Goal: Task Accomplishment & Management: Use online tool/utility

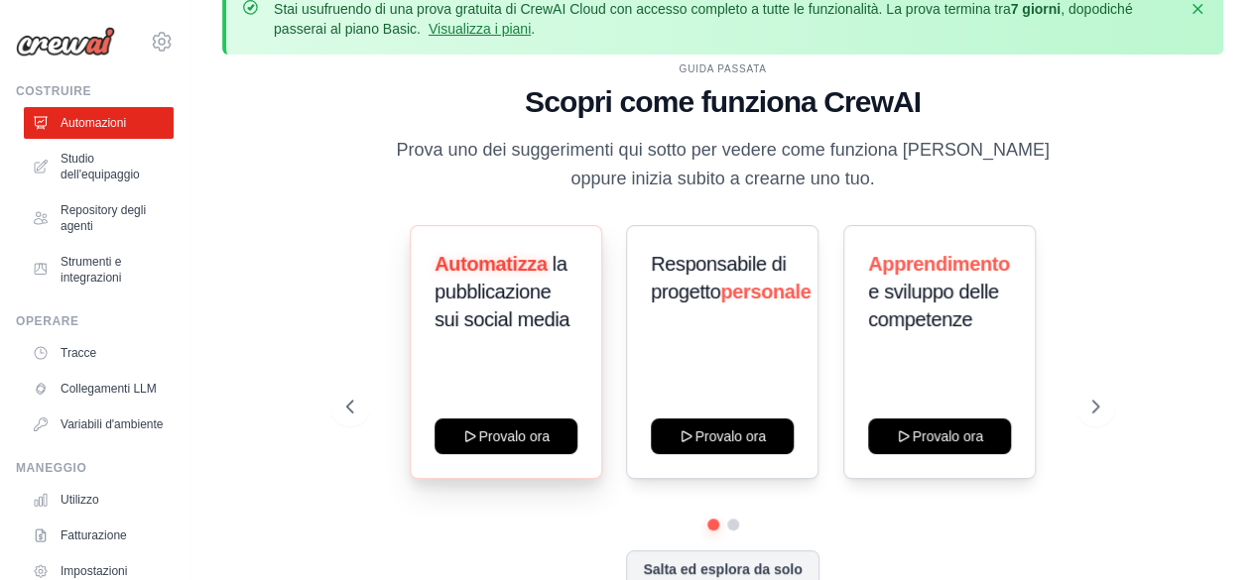
scroll to position [87, 0]
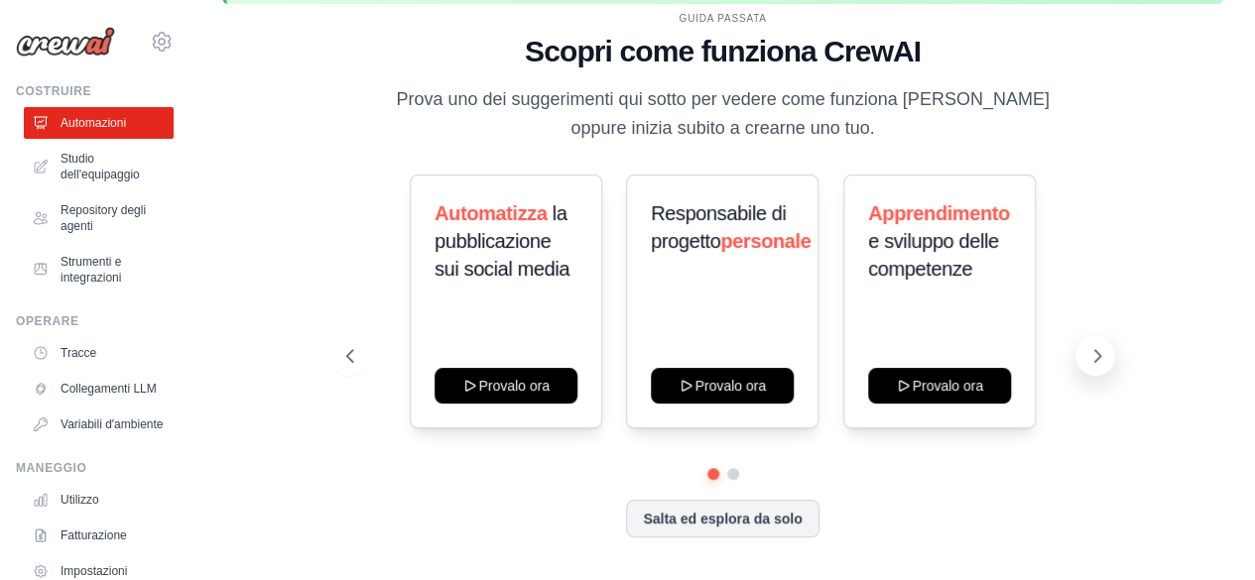
click at [1093, 361] on icon at bounding box center [1097, 356] width 20 height 20
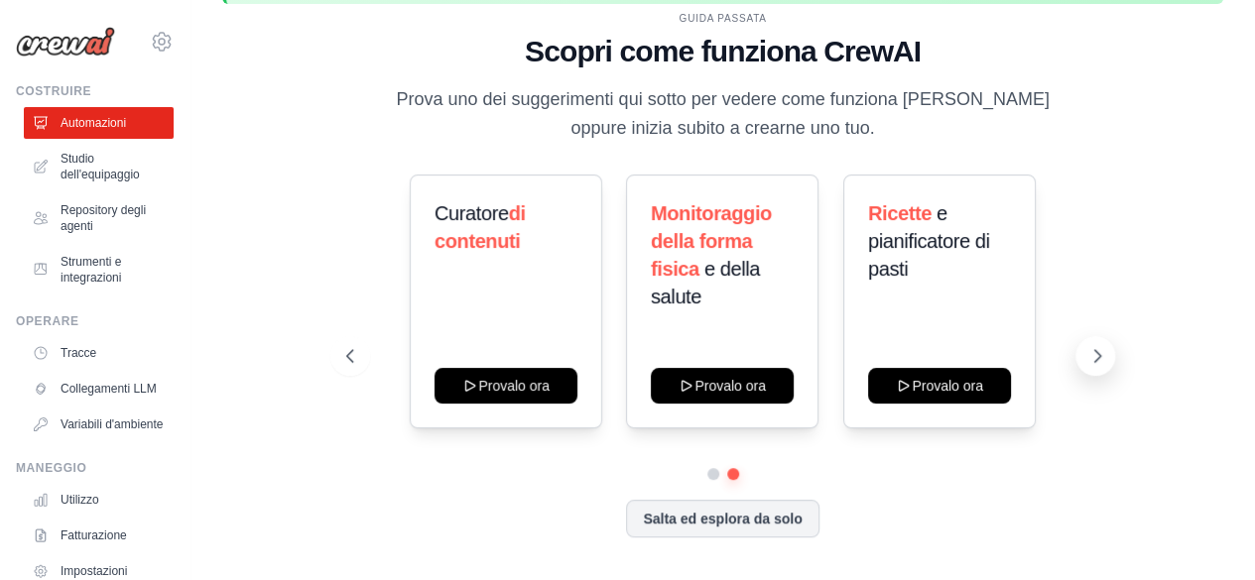
click at [1093, 361] on icon at bounding box center [1097, 356] width 20 height 20
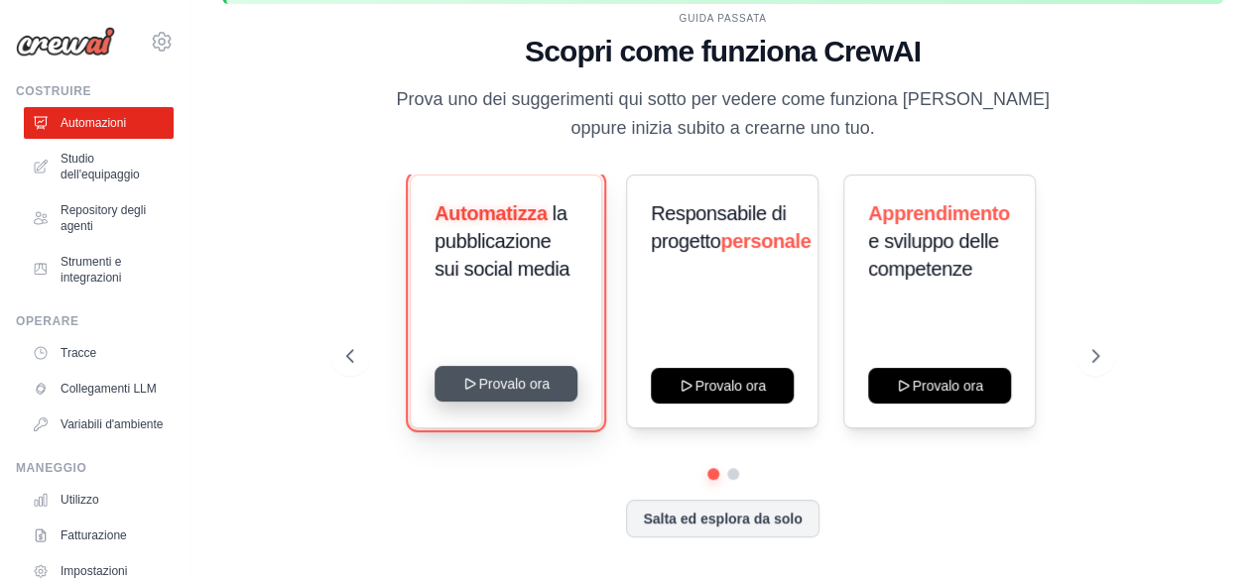
click at [513, 376] on button "Provalo ora" at bounding box center [506, 384] width 143 height 36
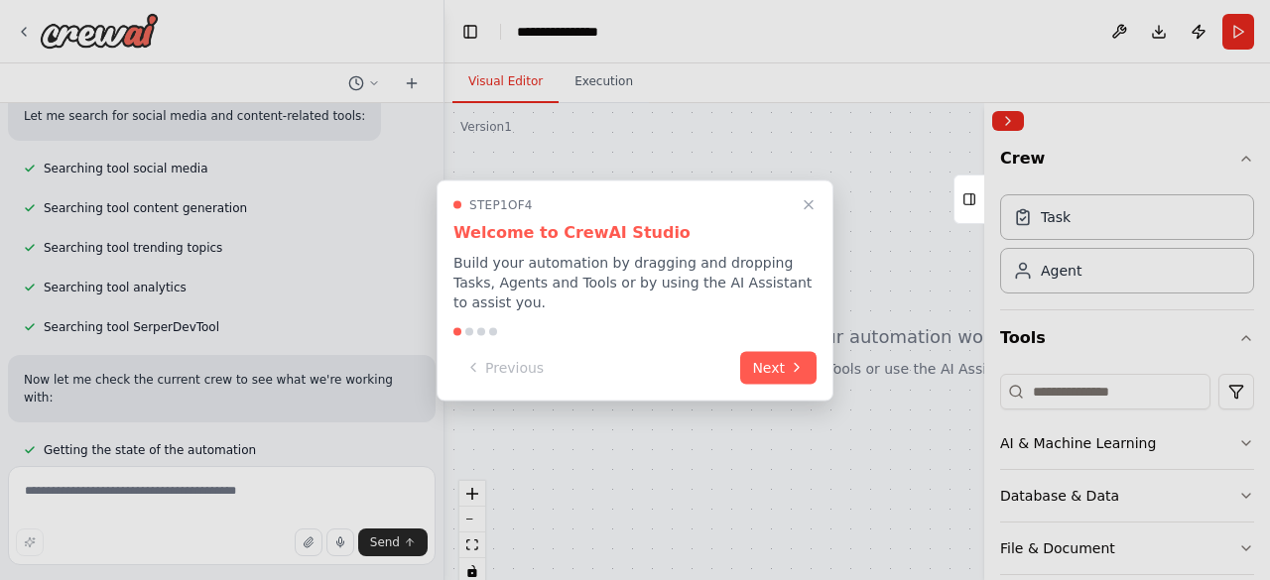
scroll to position [508, 0]
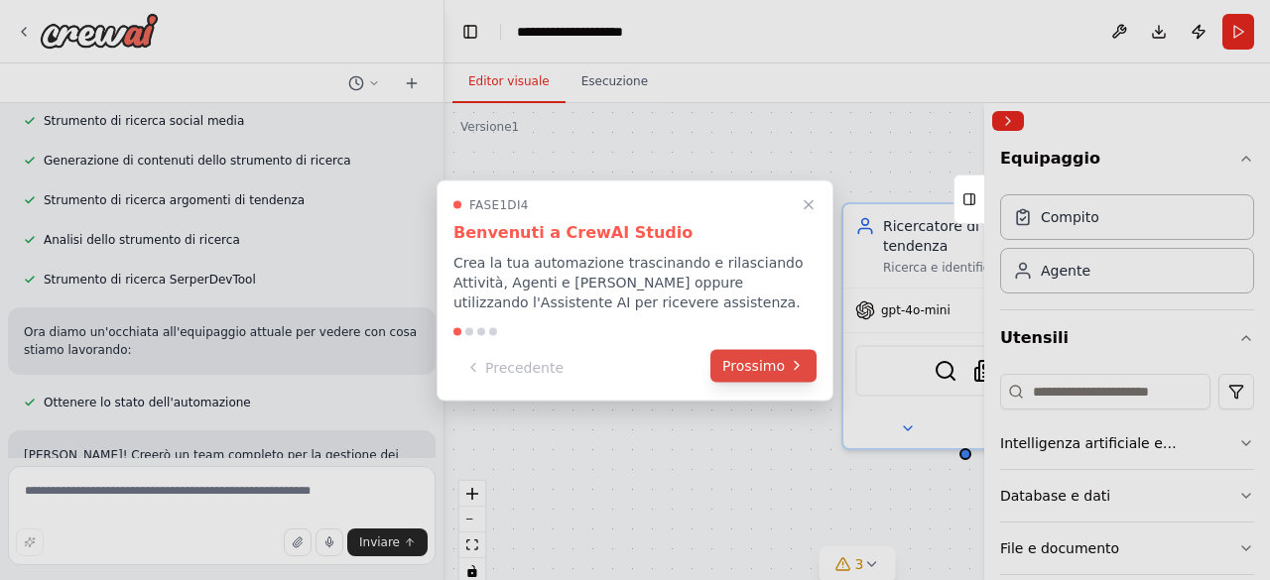
click at [783, 363] on font "Prossimo" at bounding box center [753, 365] width 63 height 16
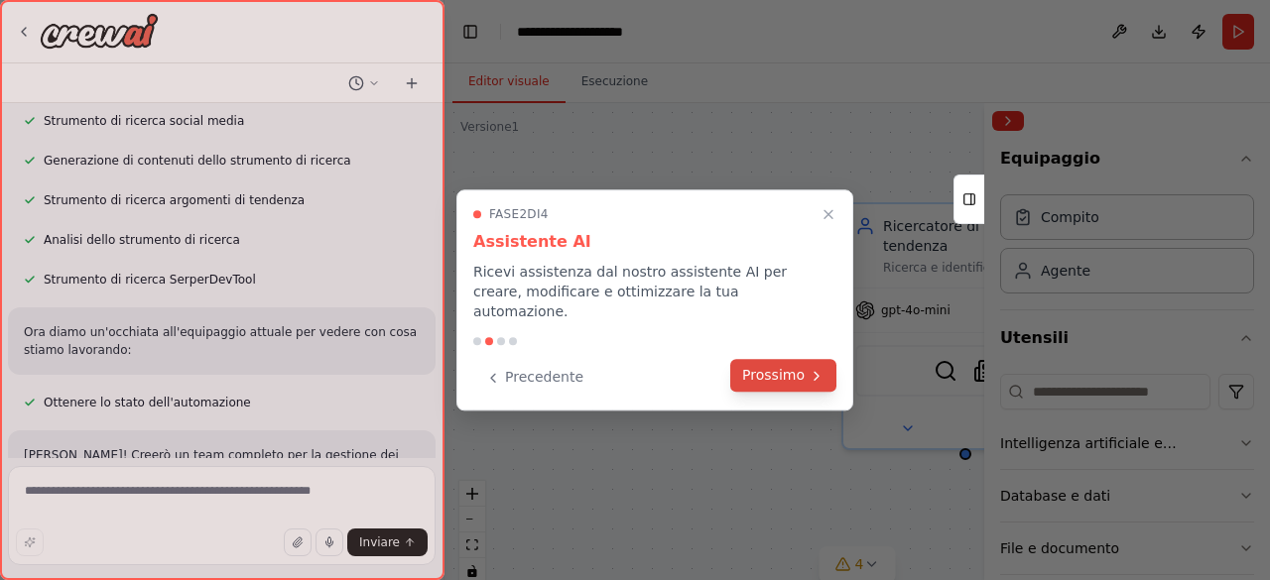
click at [784, 367] on font "Prossimo" at bounding box center [773, 375] width 63 height 16
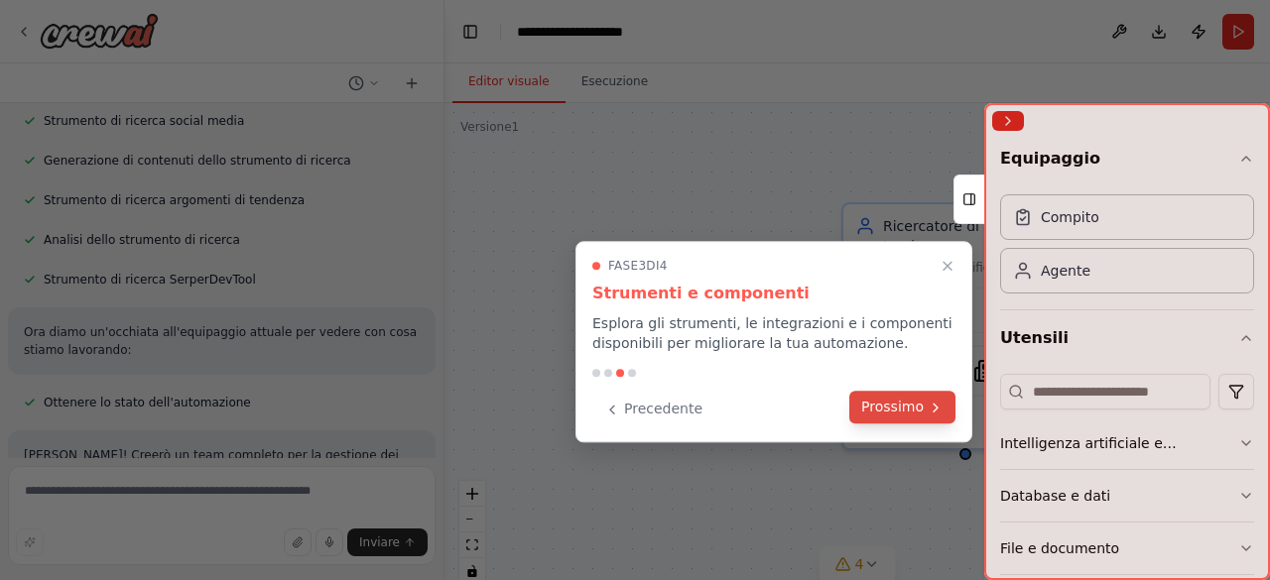
click at [895, 406] on font "Prossimo" at bounding box center [892, 407] width 63 height 16
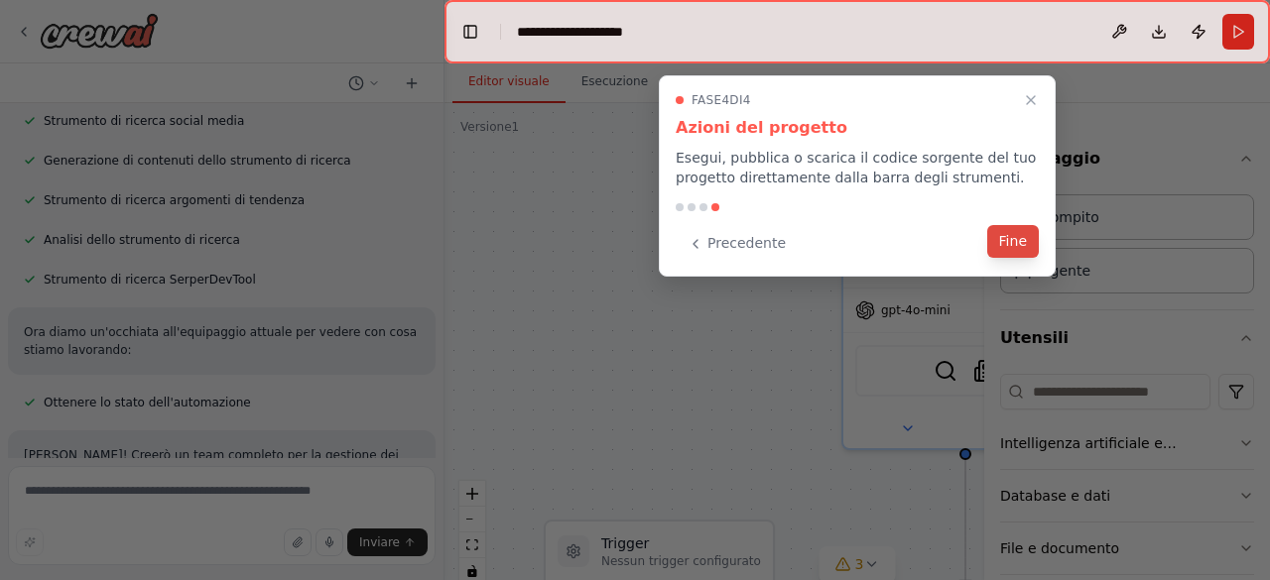
click at [1018, 244] on font "Fine" at bounding box center [1013, 241] width 28 height 16
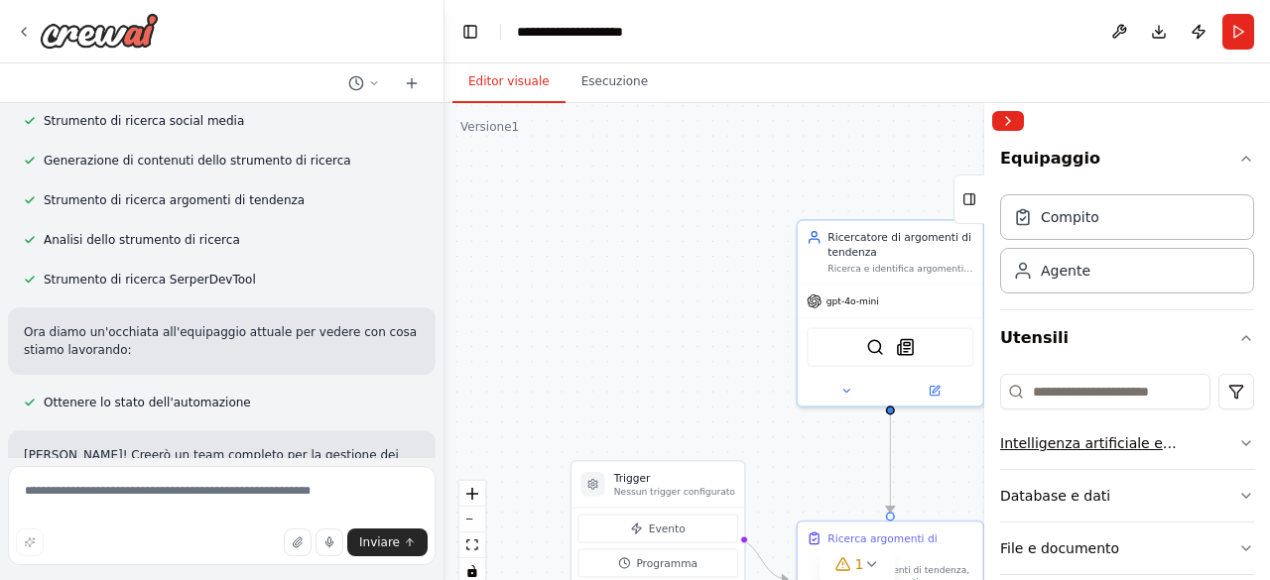
click at [1238, 446] on icon "button" at bounding box center [1246, 444] width 16 height 16
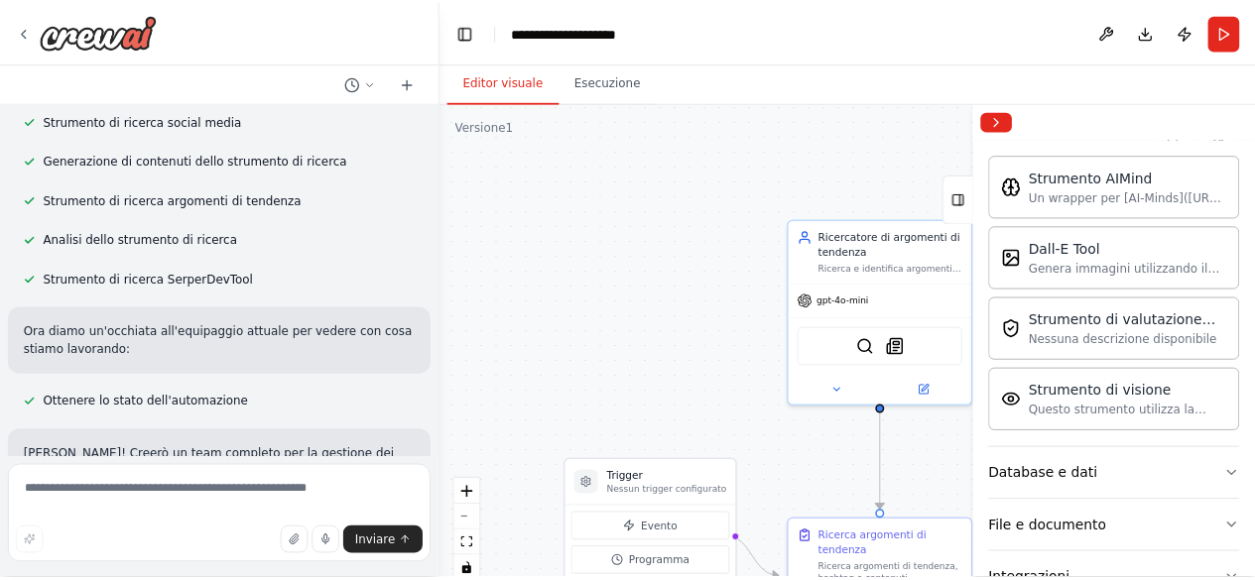
scroll to position [323, 0]
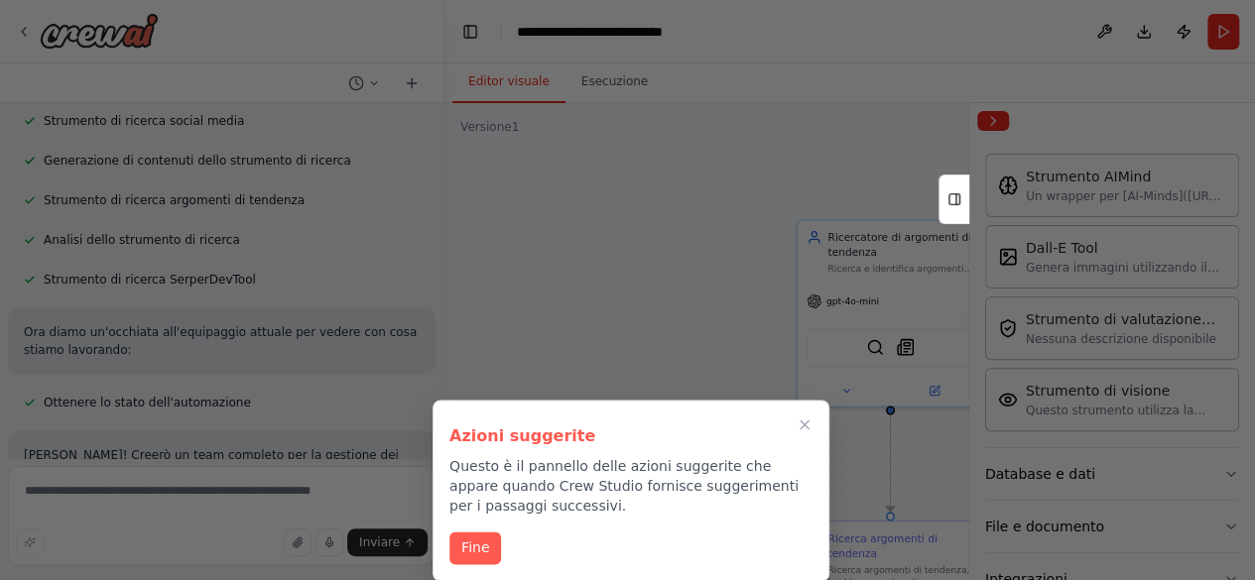
click at [673, 283] on div at bounding box center [627, 290] width 1255 height 580
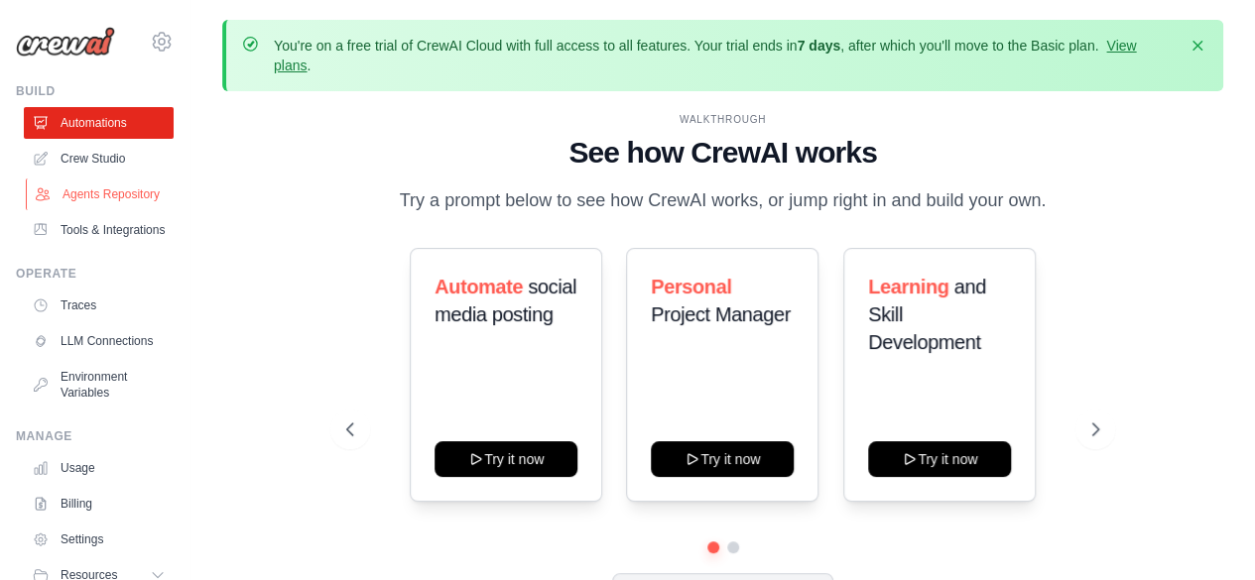
click at [101, 210] on link "Agents Repository" at bounding box center [101, 195] width 150 height 32
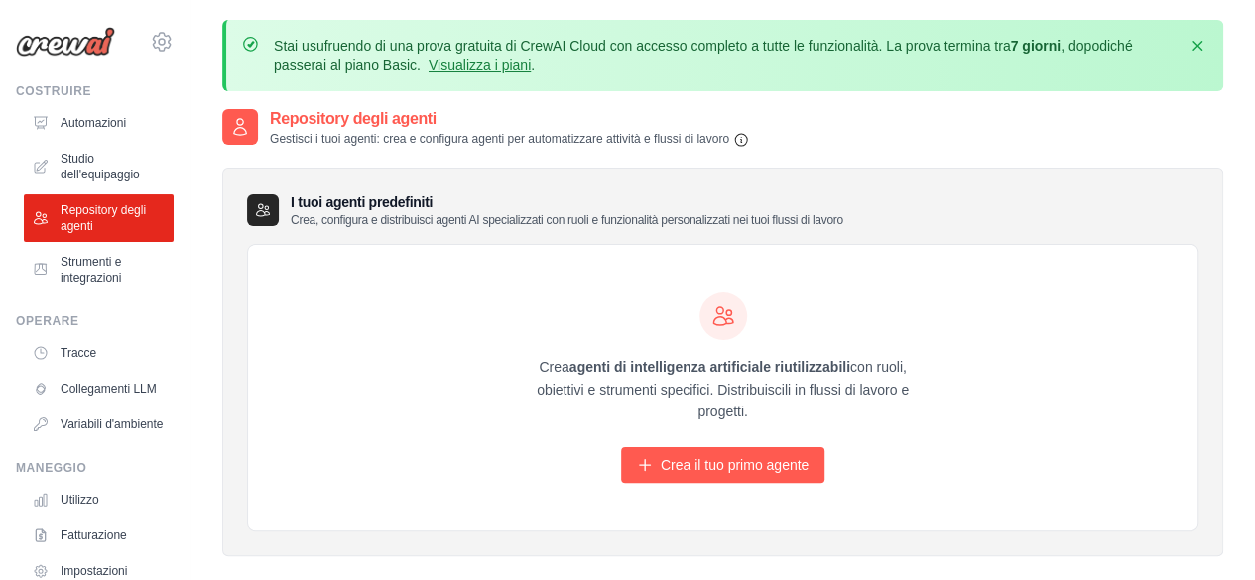
click at [1047, 301] on div "Crea agenti di intelligenza artificiale riutilizzabili con ruoli, obiettivi e s…" at bounding box center [723, 388] width 950 height 286
click at [90, 123] on font "Automazioni" at bounding box center [95, 123] width 65 height 14
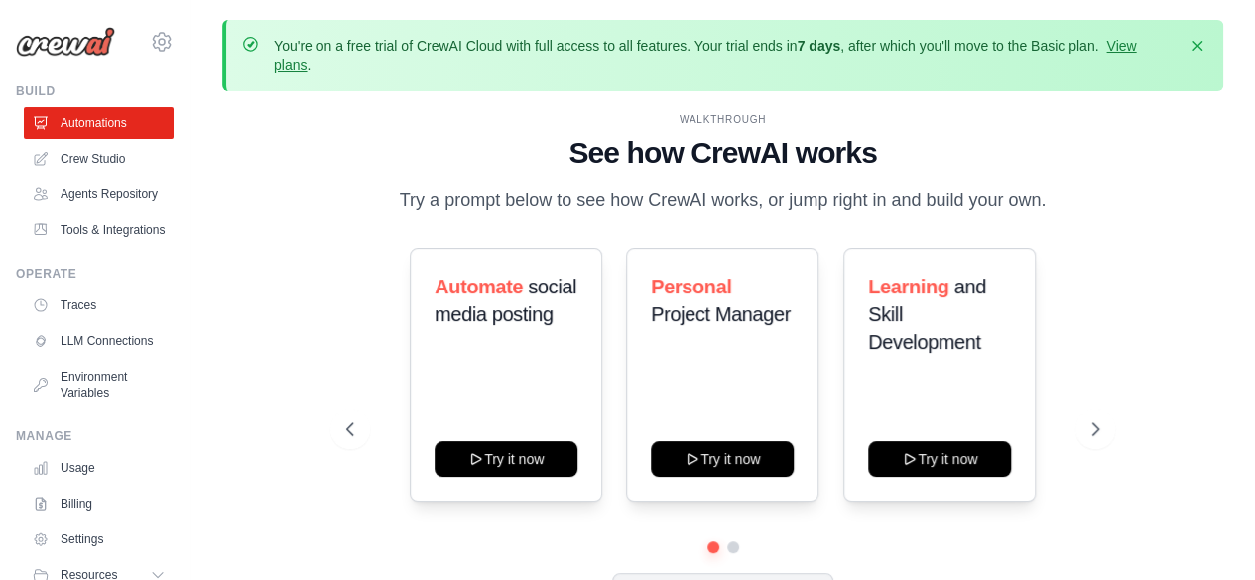
click at [97, 169] on link "Crew Studio" at bounding box center [99, 159] width 150 height 32
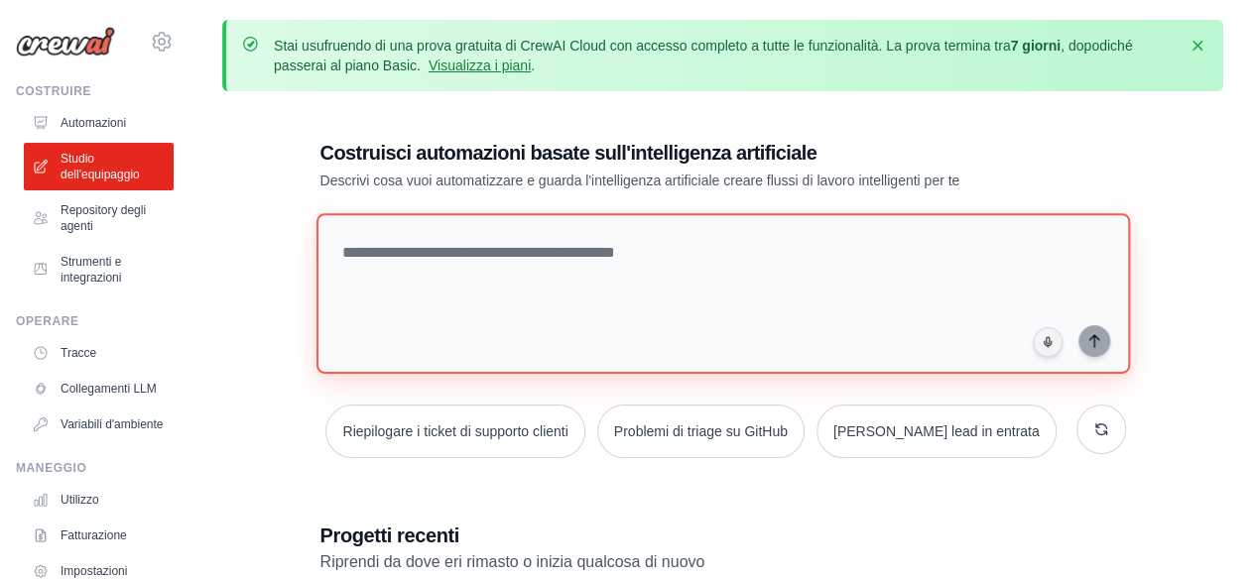
click at [439, 264] on textarea at bounding box center [723, 293] width 814 height 161
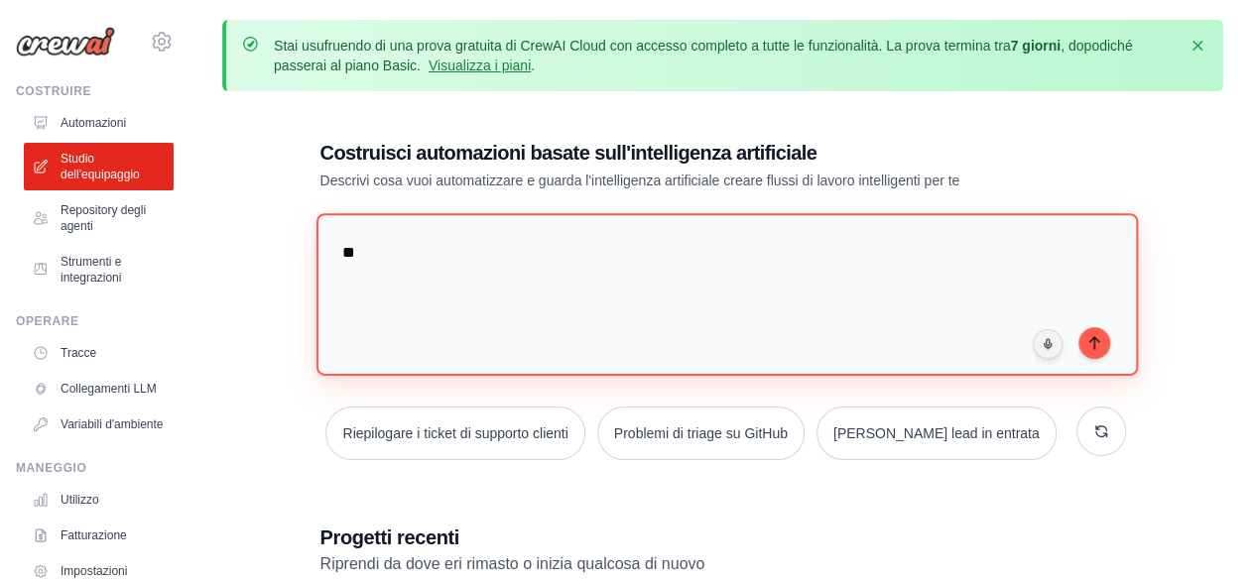
type textarea "*"
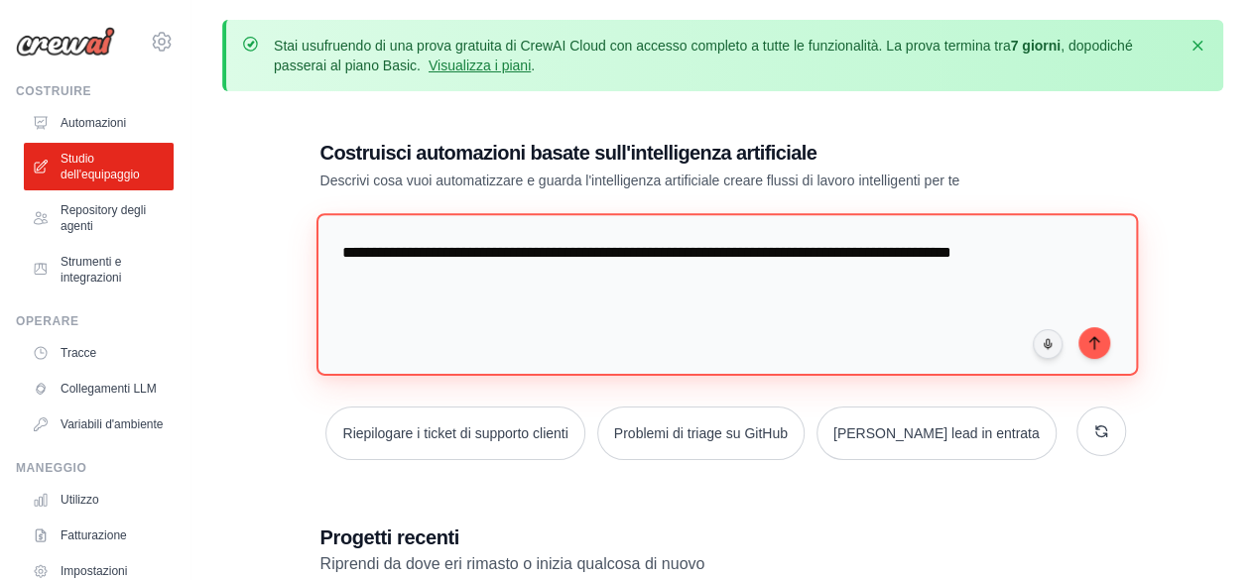
click at [845, 251] on textarea "**********" at bounding box center [727, 294] width 822 height 162
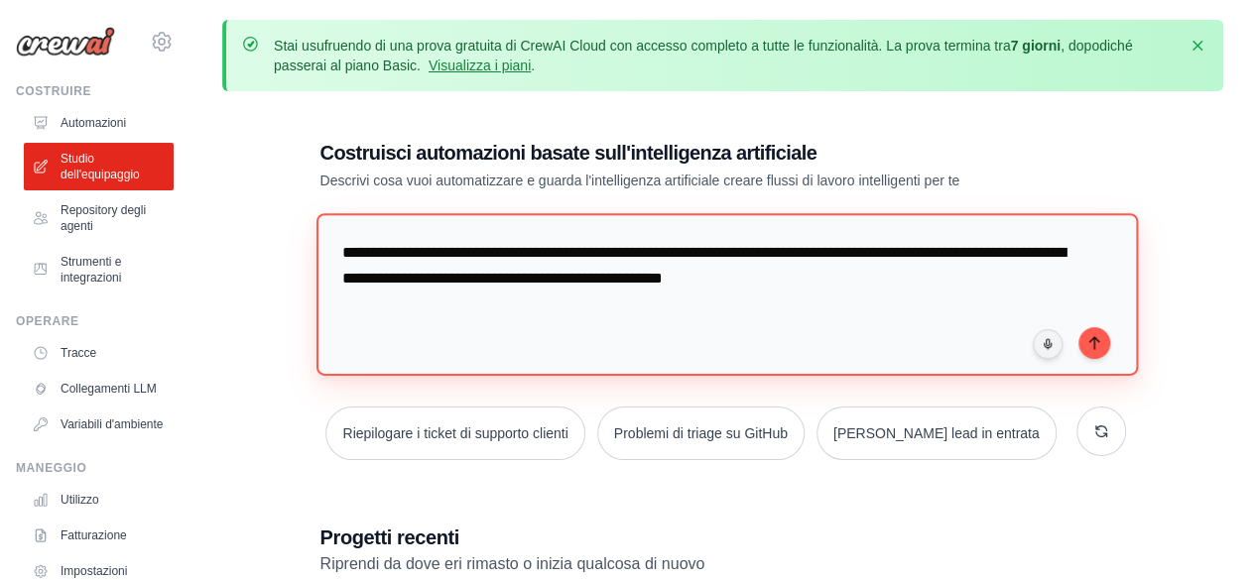
click at [861, 289] on textarea "**********" at bounding box center [727, 294] width 822 height 162
type textarea "**********"
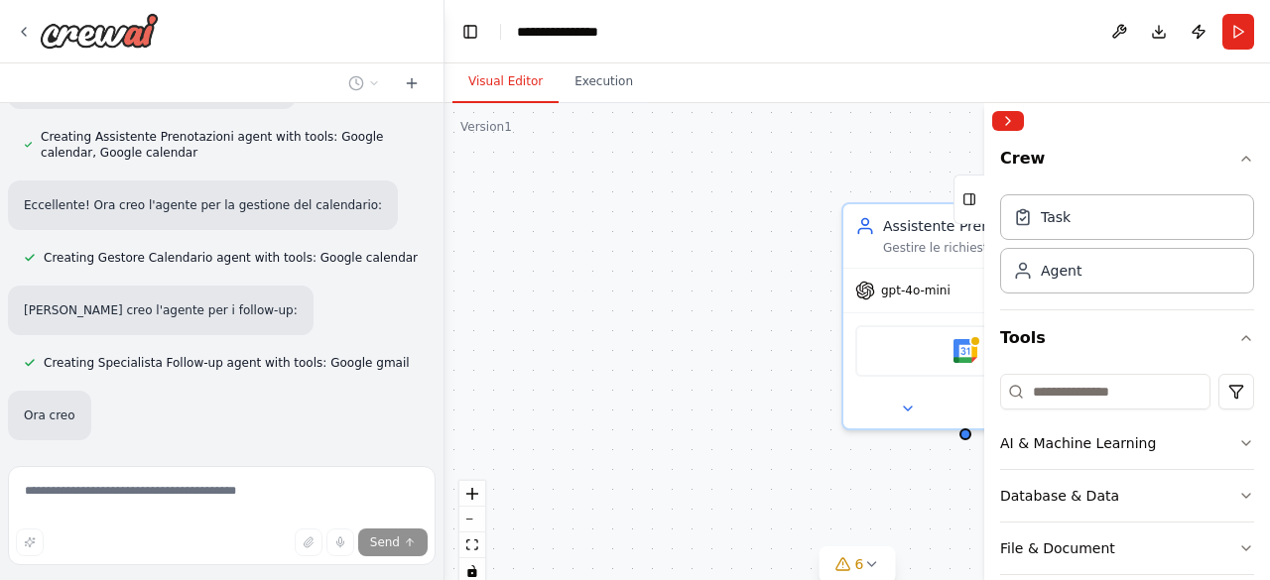
scroll to position [1452, 0]
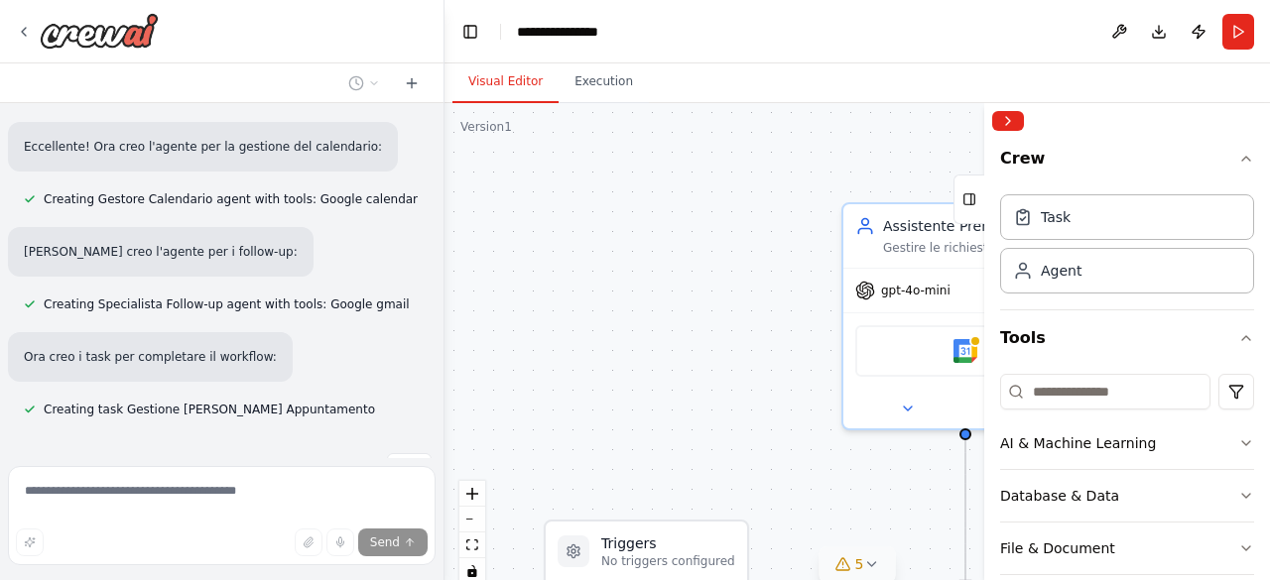
click at [869, 569] on icon at bounding box center [871, 565] width 16 height 16
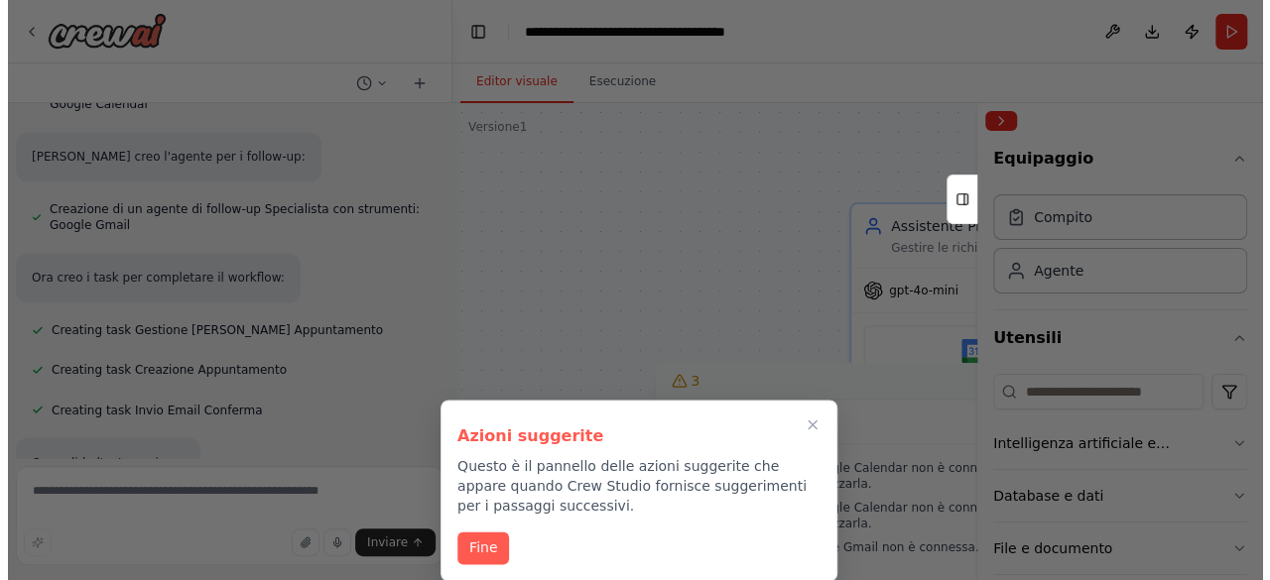
scroll to position [1595, 0]
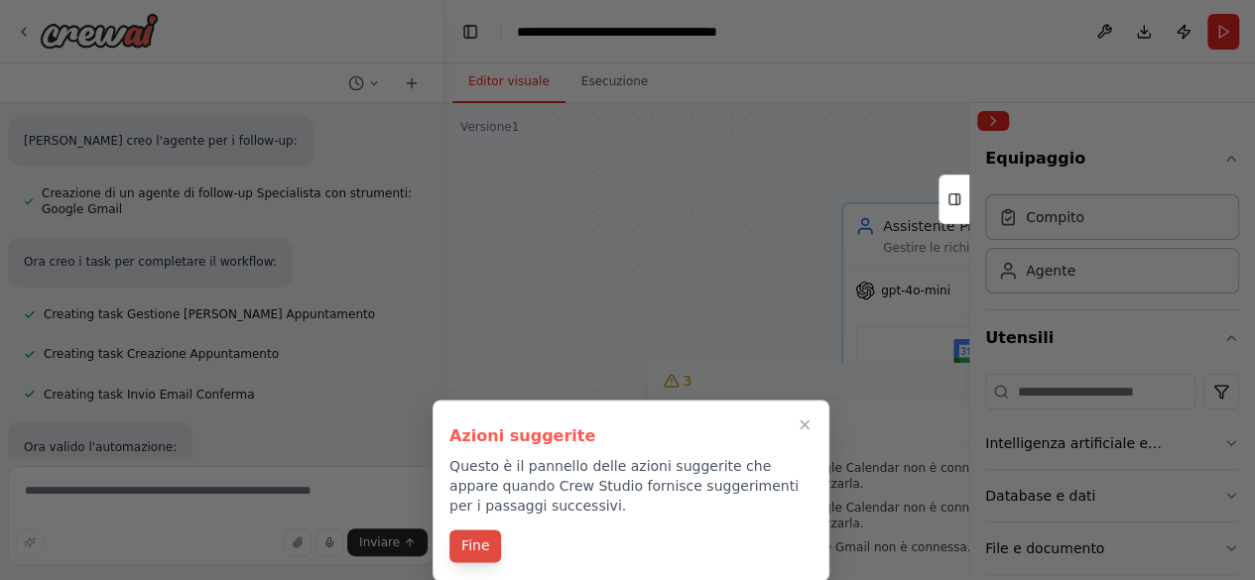
click at [478, 547] on font "Fine" at bounding box center [475, 546] width 28 height 16
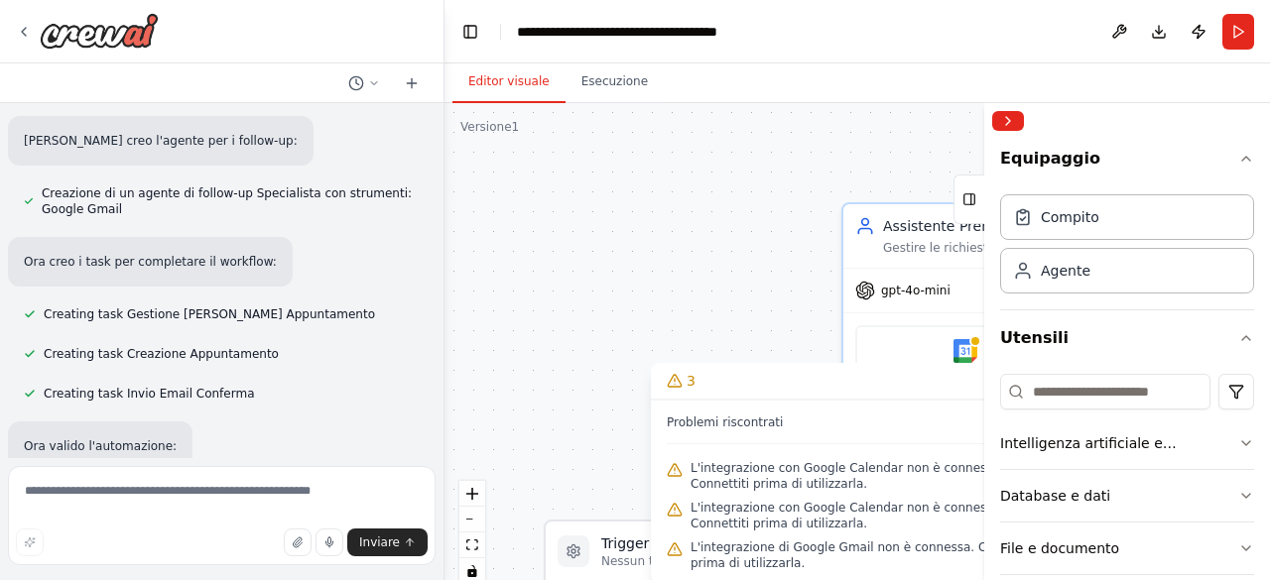
drag, startPoint x: 693, startPoint y: 386, endPoint x: 641, endPoint y: 354, distance: 60.6
click at [641, 354] on div "Versione 1 Mostra strumenti Nascondi agenti .deletable-edge-delete-btn { width:…" at bounding box center [858, 351] width 826 height 496
click at [1011, 126] on button "Comprimi la barra laterale destra" at bounding box center [1008, 121] width 32 height 20
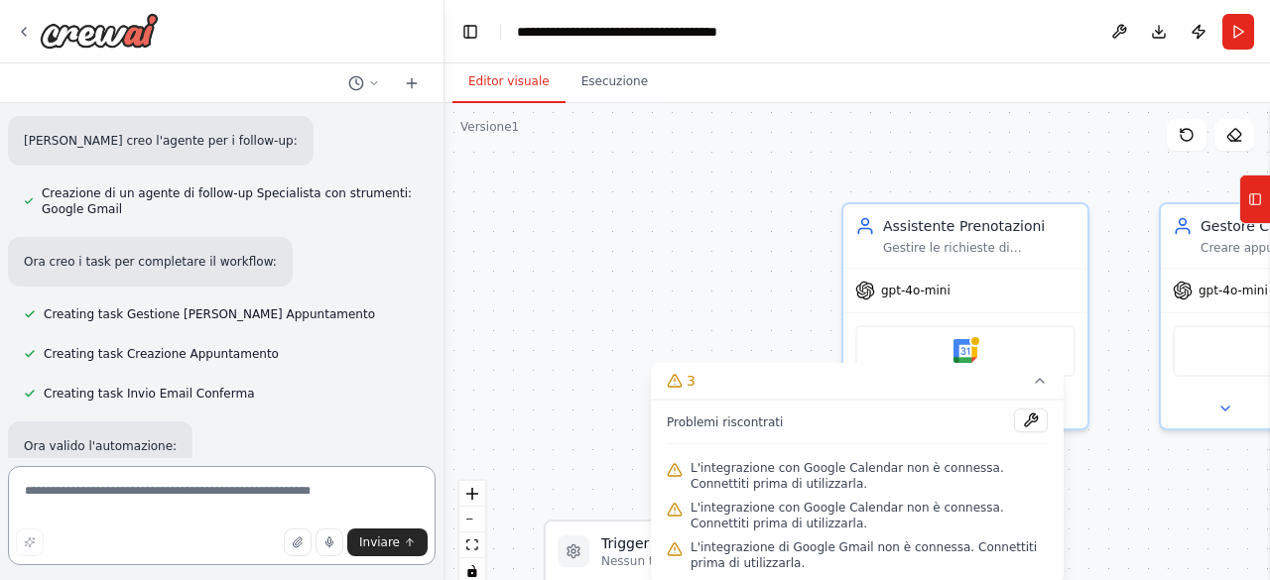
click at [212, 499] on textarea at bounding box center [222, 515] width 428 height 99
click at [1201, 31] on button "Pubblicare" at bounding box center [1199, 32] width 32 height 36
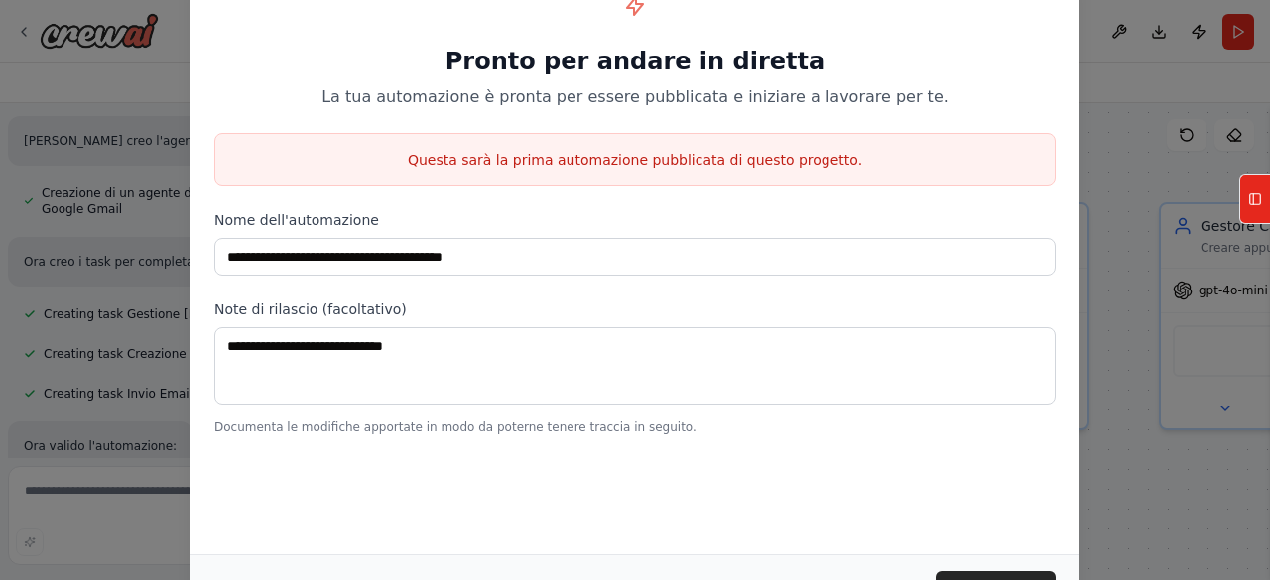
click at [1112, 39] on div "**********" at bounding box center [635, 290] width 1270 height 580
click at [137, 51] on div "**********" at bounding box center [635, 290] width 1270 height 580
click at [1114, 104] on div "**********" at bounding box center [635, 290] width 1270 height 580
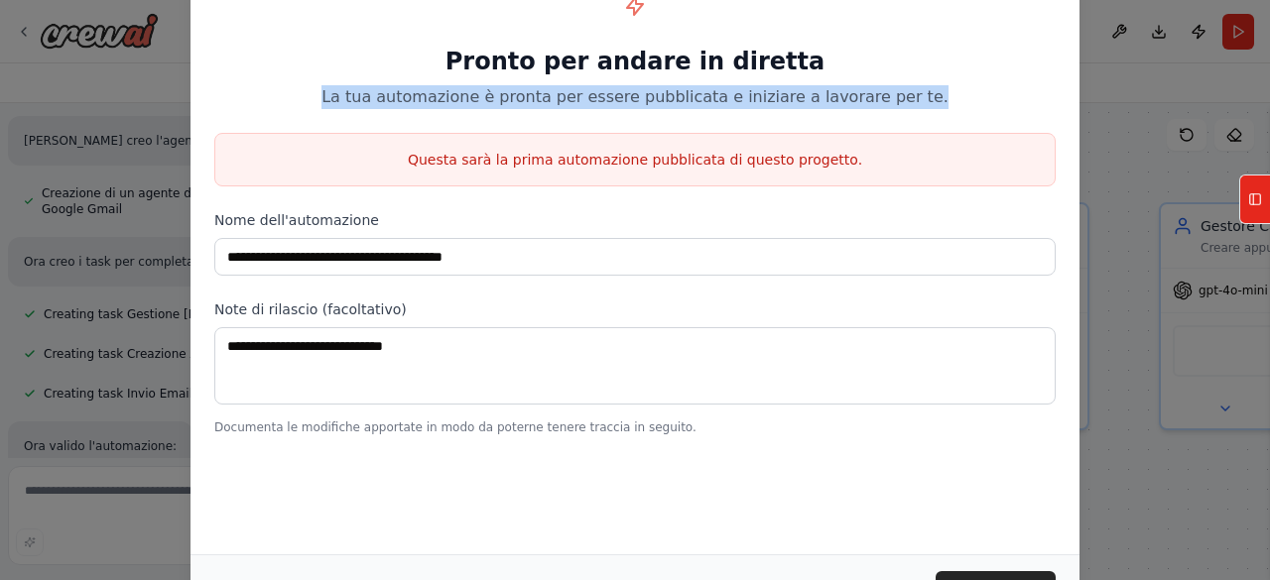
click at [1114, 104] on div "**********" at bounding box center [635, 290] width 1270 height 580
click at [1264, 192] on button "Utensili" at bounding box center [1254, 200] width 31 height 50
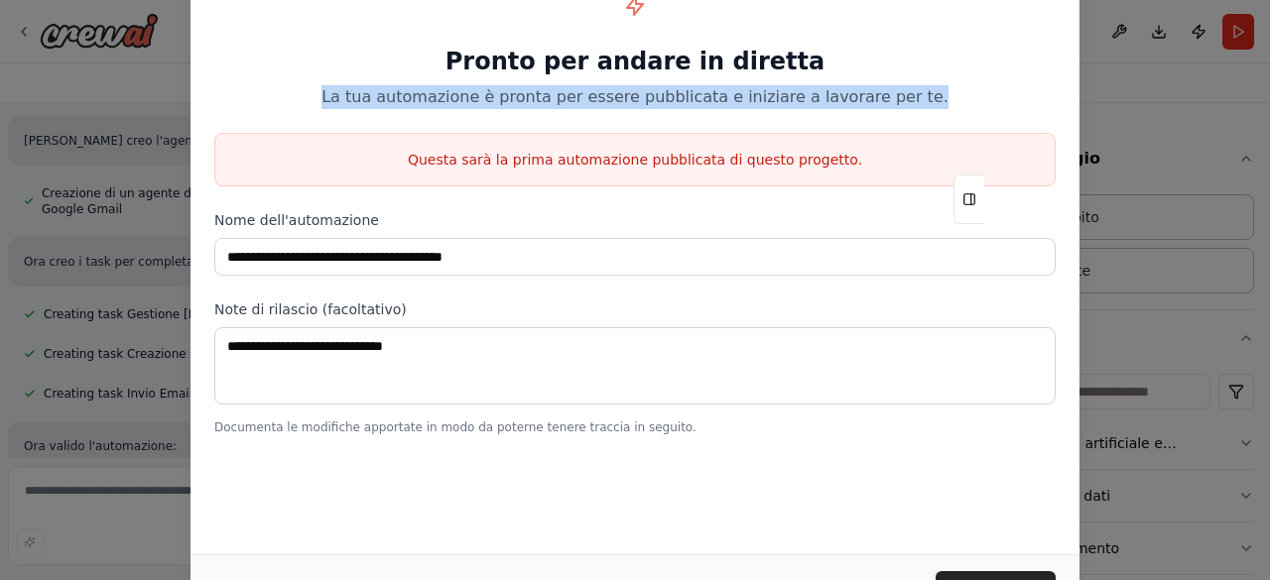
click at [1130, 100] on div "**********" at bounding box center [635, 290] width 1270 height 580
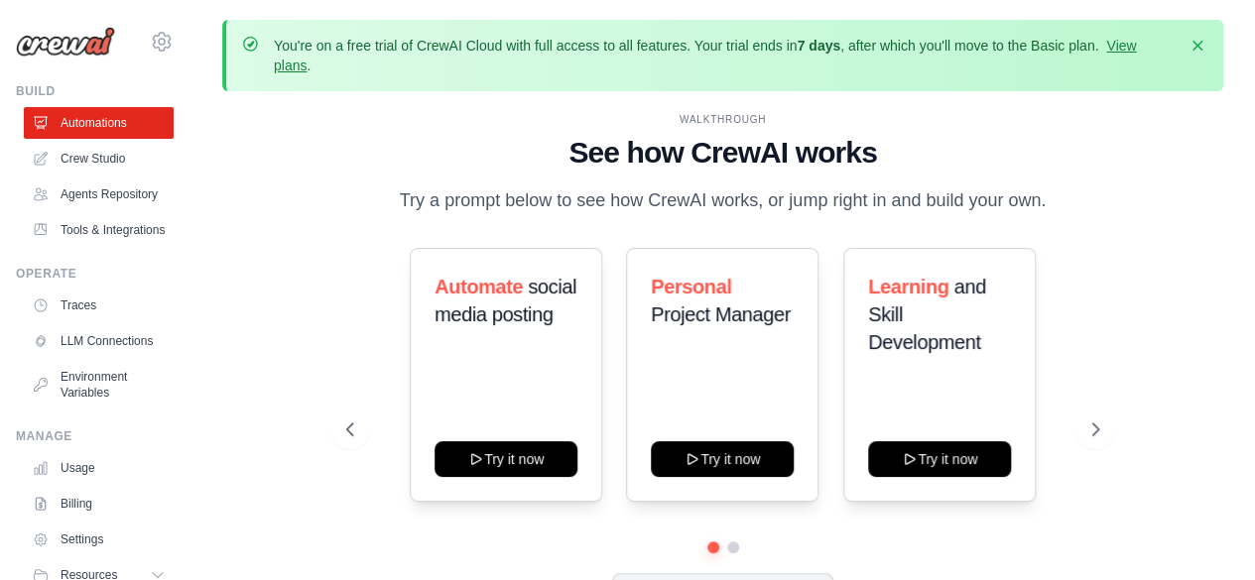
click at [242, 199] on div "WALKTHROUGH See how [PERSON_NAME] works Try a prompt below to see how [PERSON_N…" at bounding box center [722, 377] width 1001 height 541
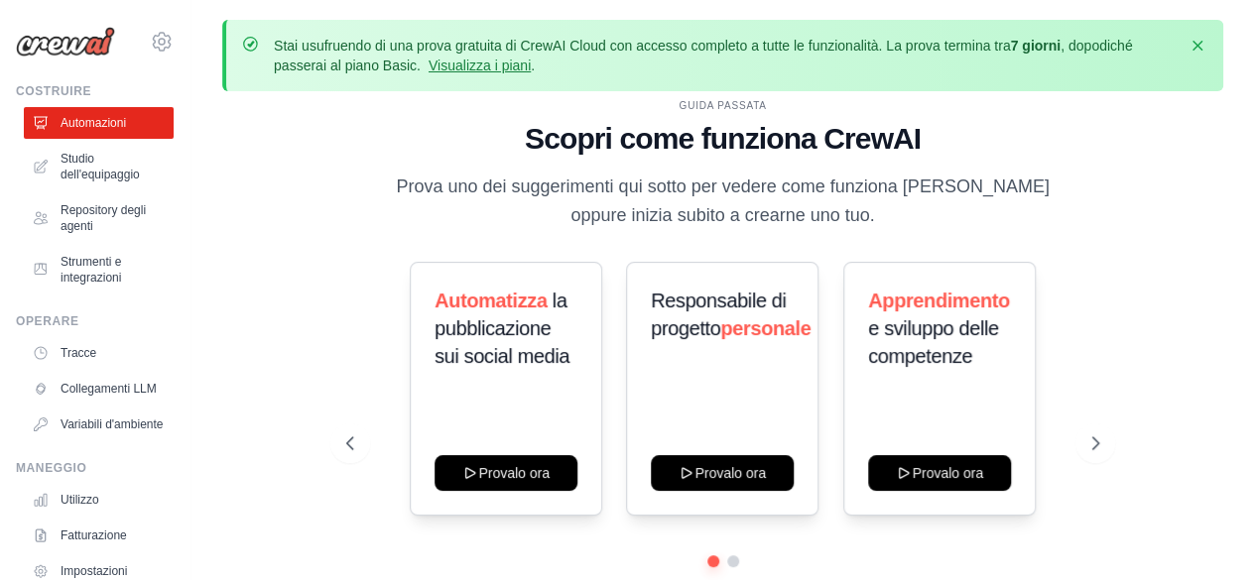
click at [383, 126] on h1 "Scopri come funziona CrewAI" at bounding box center [722, 139] width 753 height 36
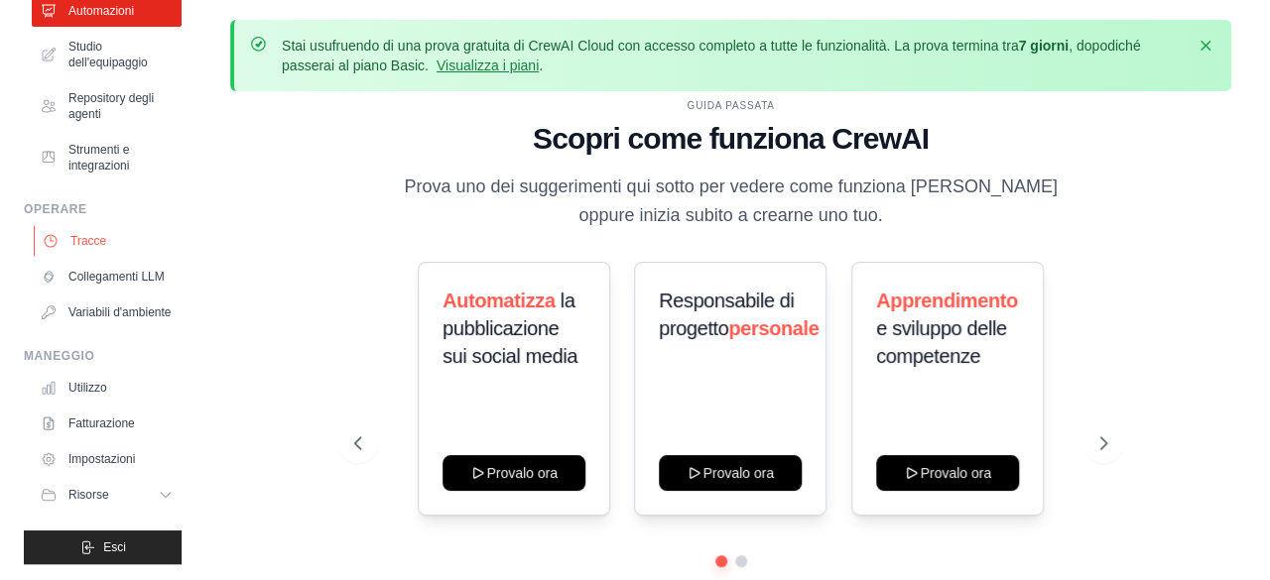
scroll to position [141, 0]
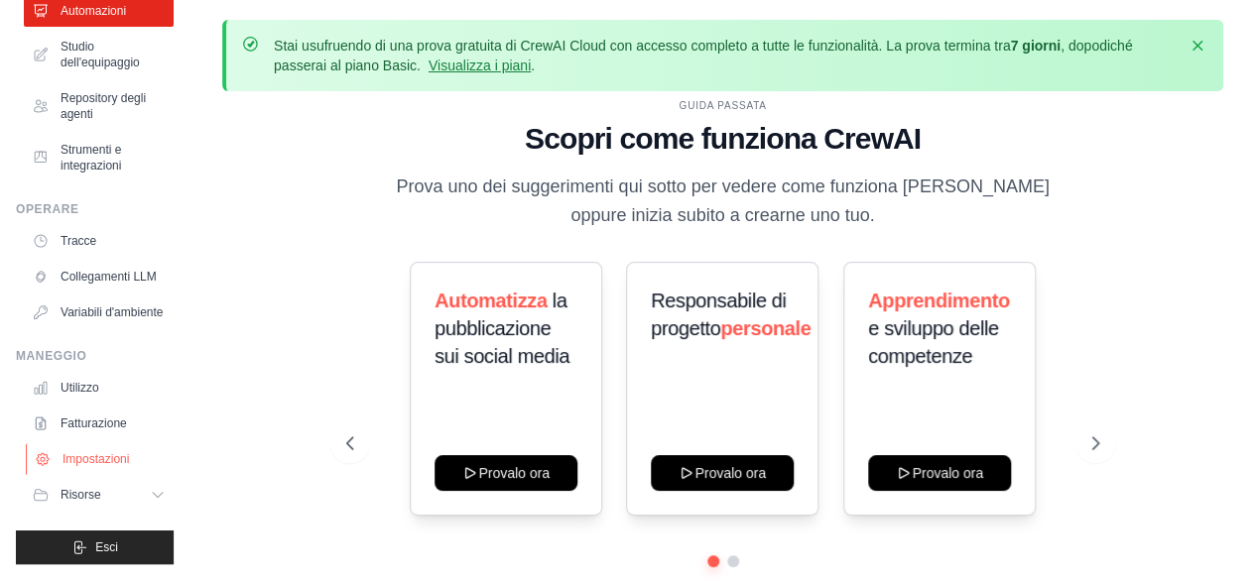
click at [97, 449] on link "Impostazioni" at bounding box center [101, 460] width 150 height 32
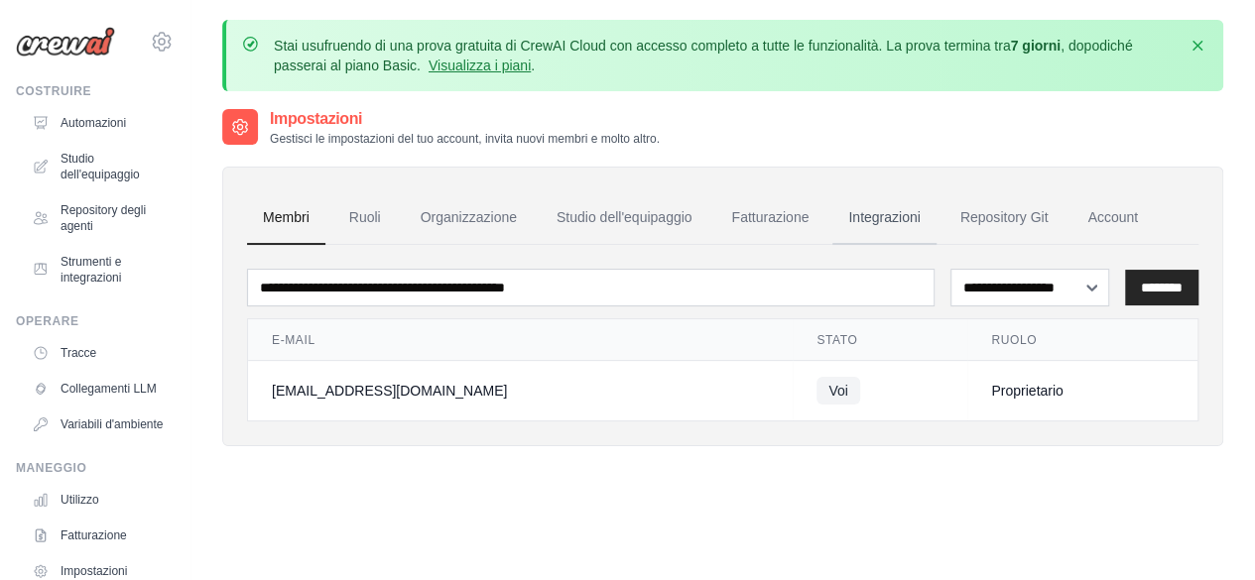
click at [877, 225] on link "Integrazioni" at bounding box center [883, 219] width 103 height 54
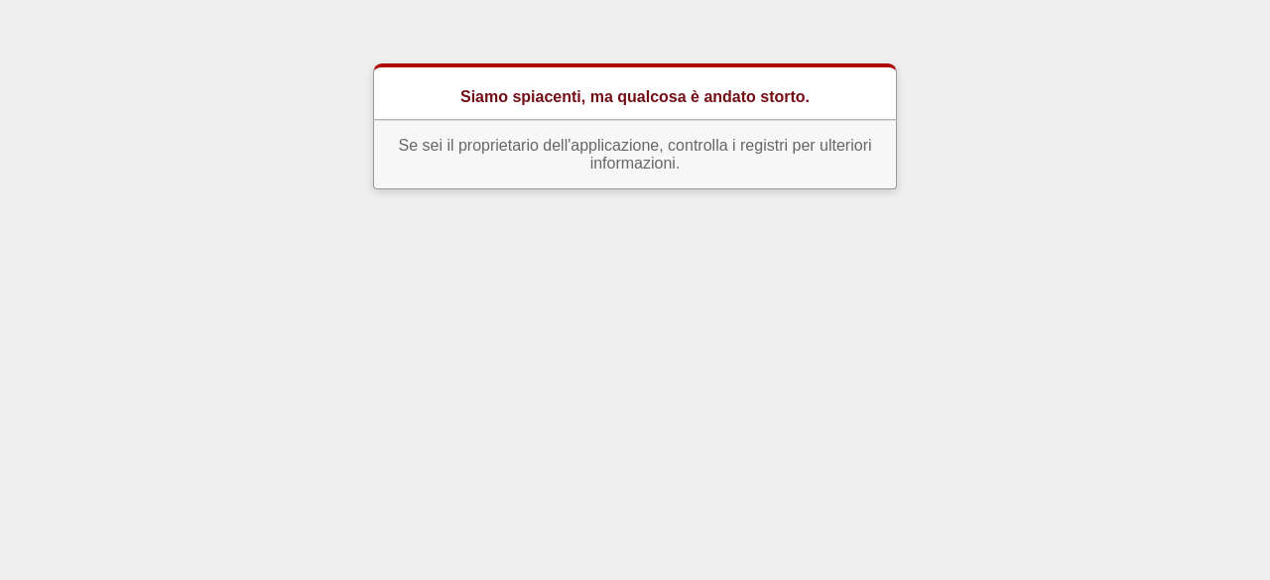
click at [785, 205] on html "Siamo spiacenti, ma qualcosa è andato storto. Se sei il proprietario dell'appli…" at bounding box center [635, 102] width 1270 height 205
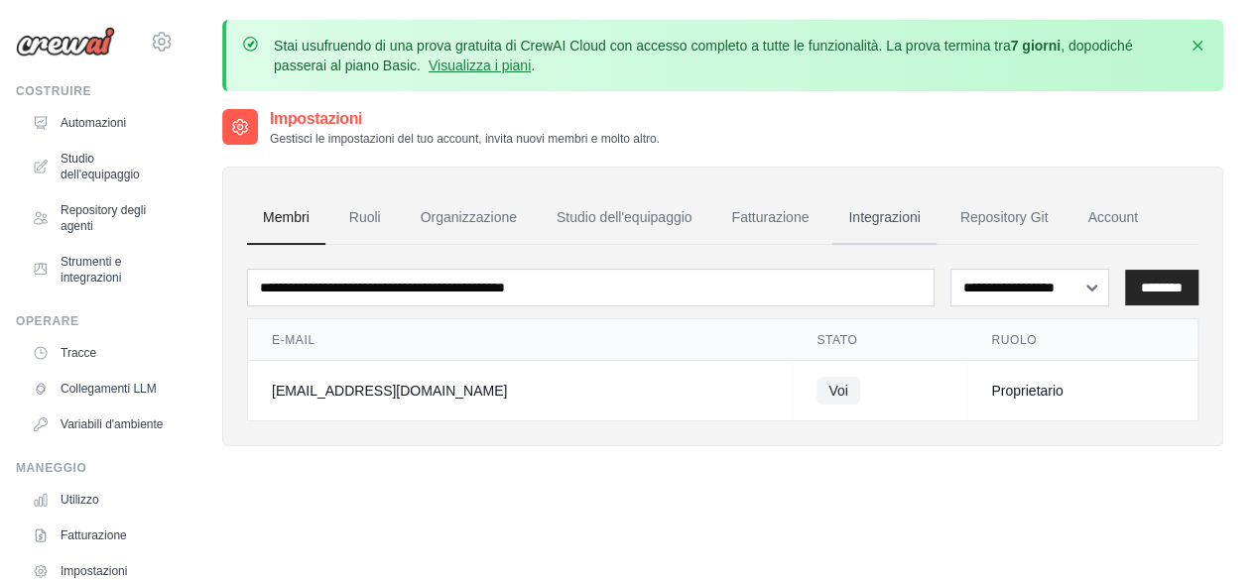
click at [901, 221] on font "Integrazioni" at bounding box center [883, 217] width 71 height 16
click at [86, 119] on font "Automazioni" at bounding box center [95, 123] width 65 height 14
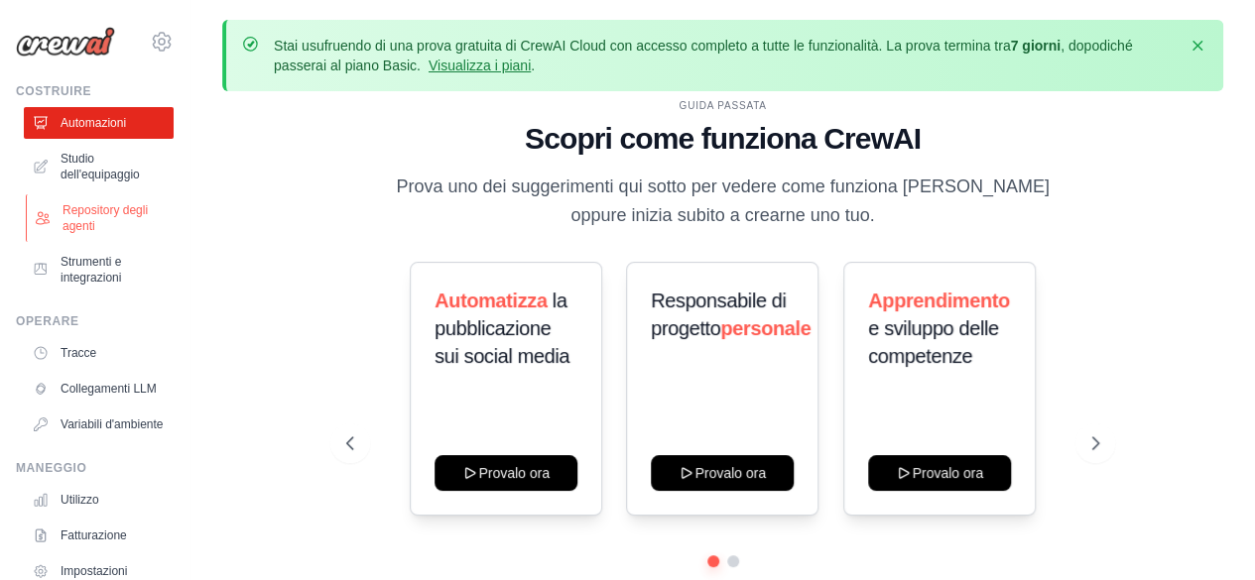
click at [83, 228] on font "Repository degli agenti" at bounding box center [105, 218] width 85 height 30
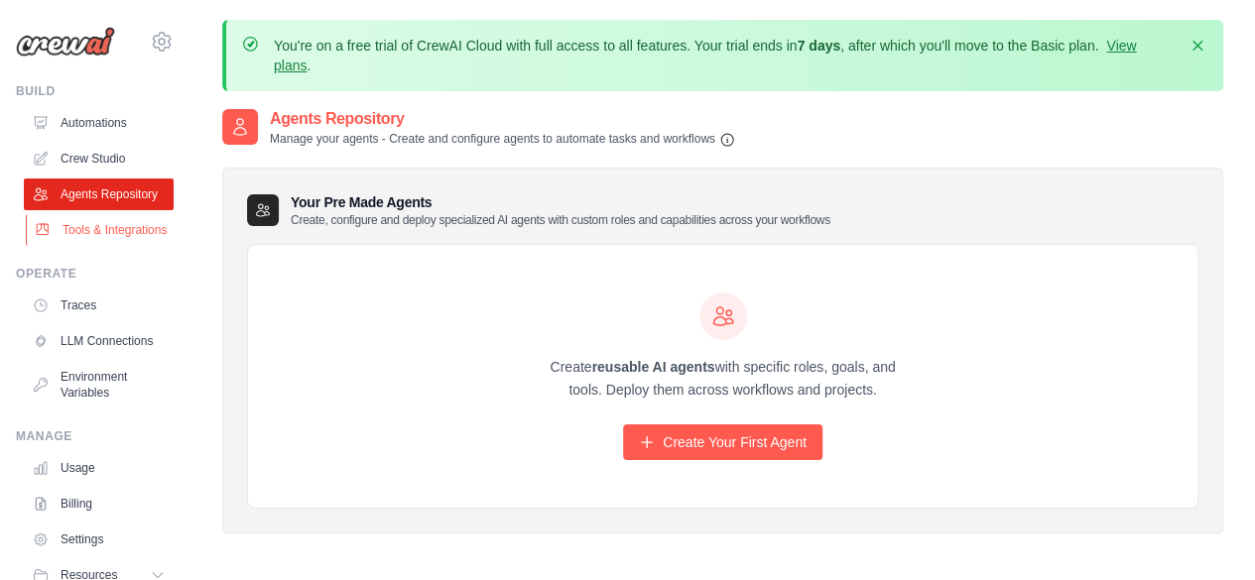
click at [86, 246] on link "Tools & Integrations" at bounding box center [101, 230] width 150 height 32
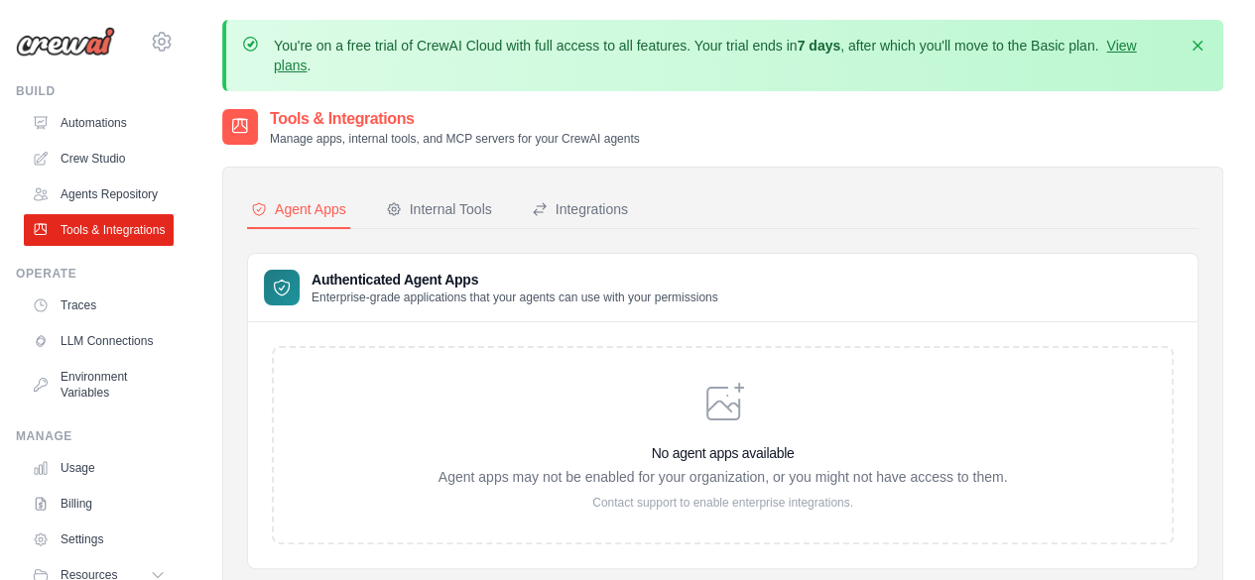
click at [93, 205] on link "Agents Repository" at bounding box center [99, 195] width 150 height 32
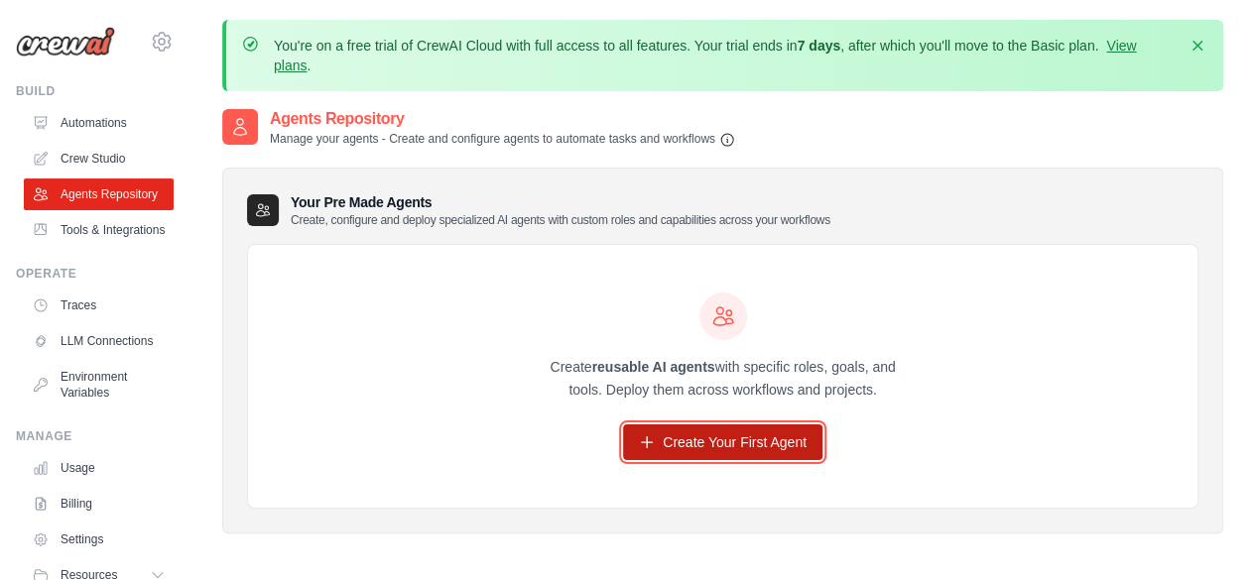
click at [746, 444] on link "Create Your First Agent" at bounding box center [722, 443] width 199 height 36
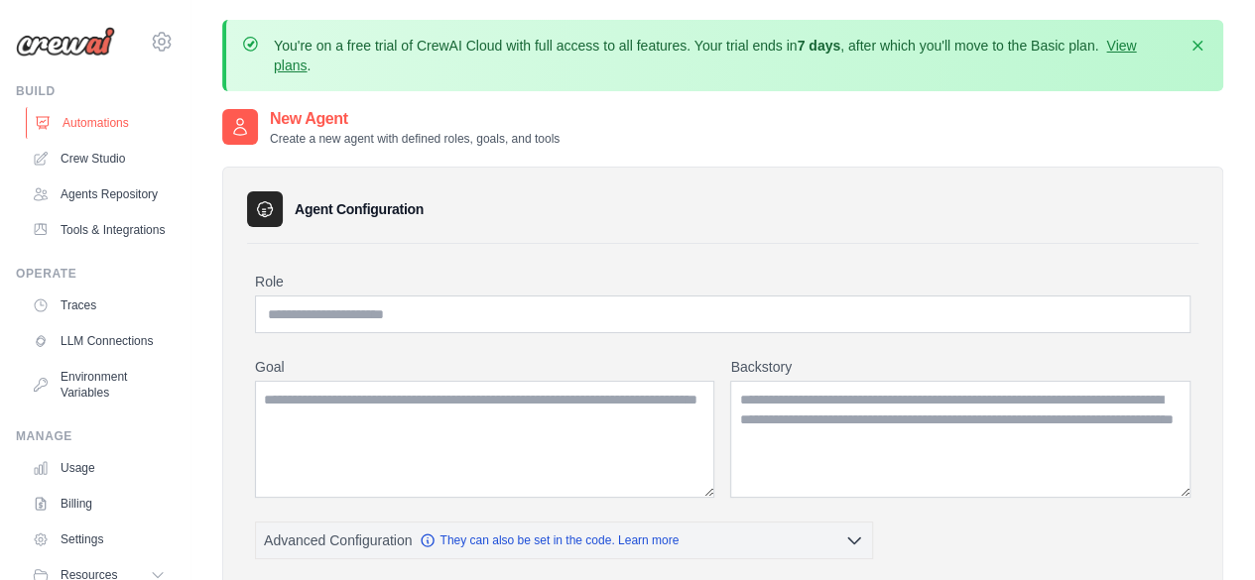
click at [91, 123] on link "Automations" at bounding box center [101, 123] width 150 height 32
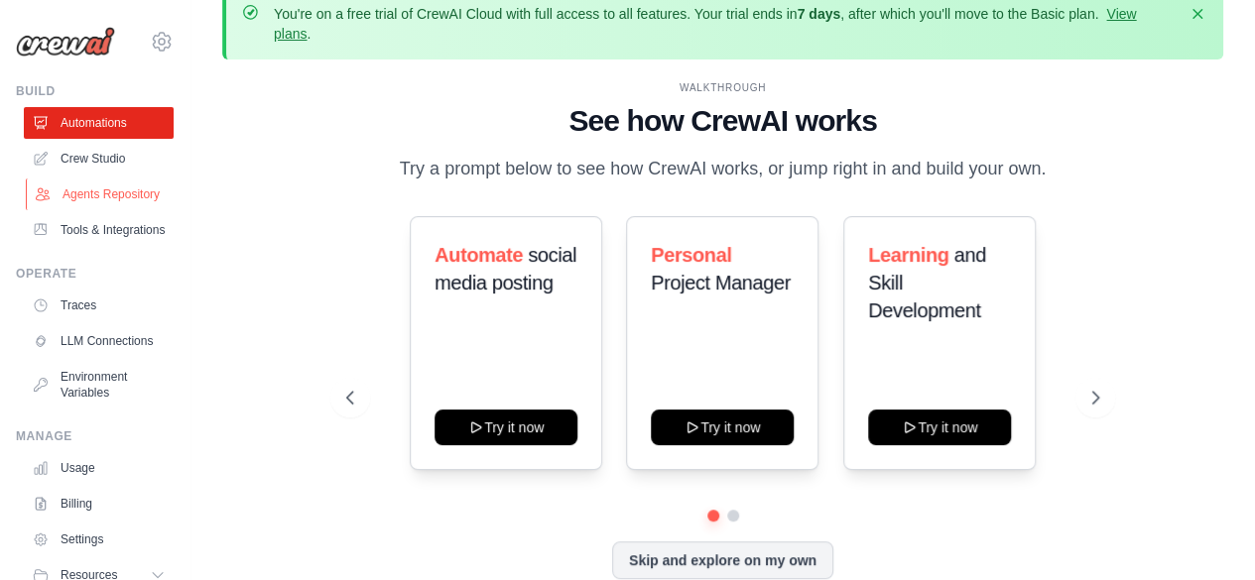
scroll to position [33, 0]
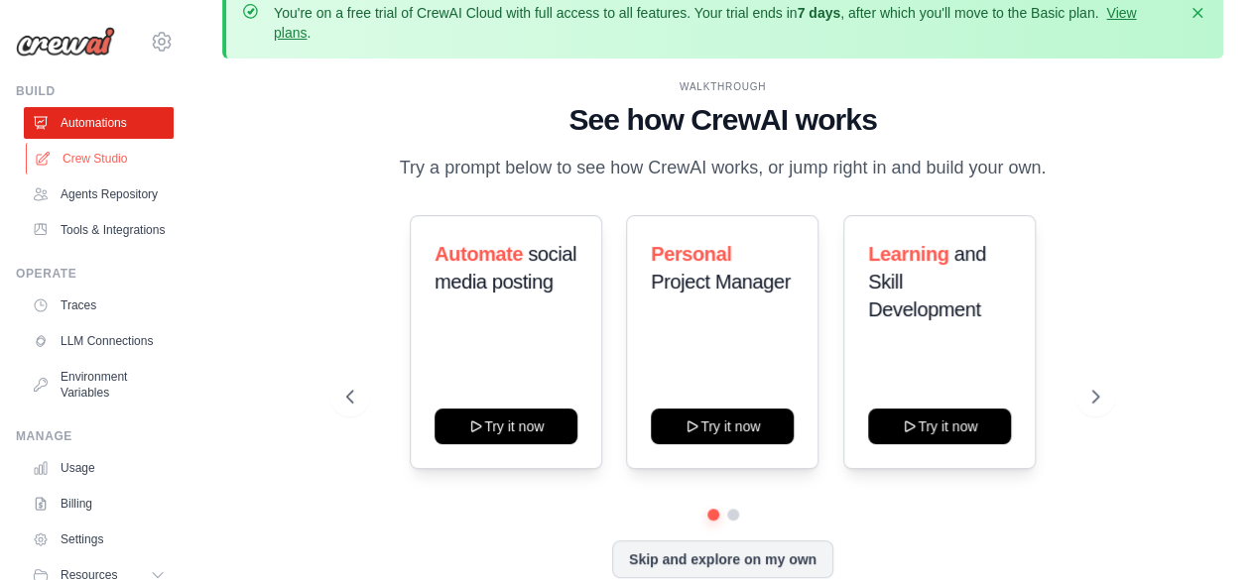
click at [114, 148] on link "Crew Studio" at bounding box center [101, 159] width 150 height 32
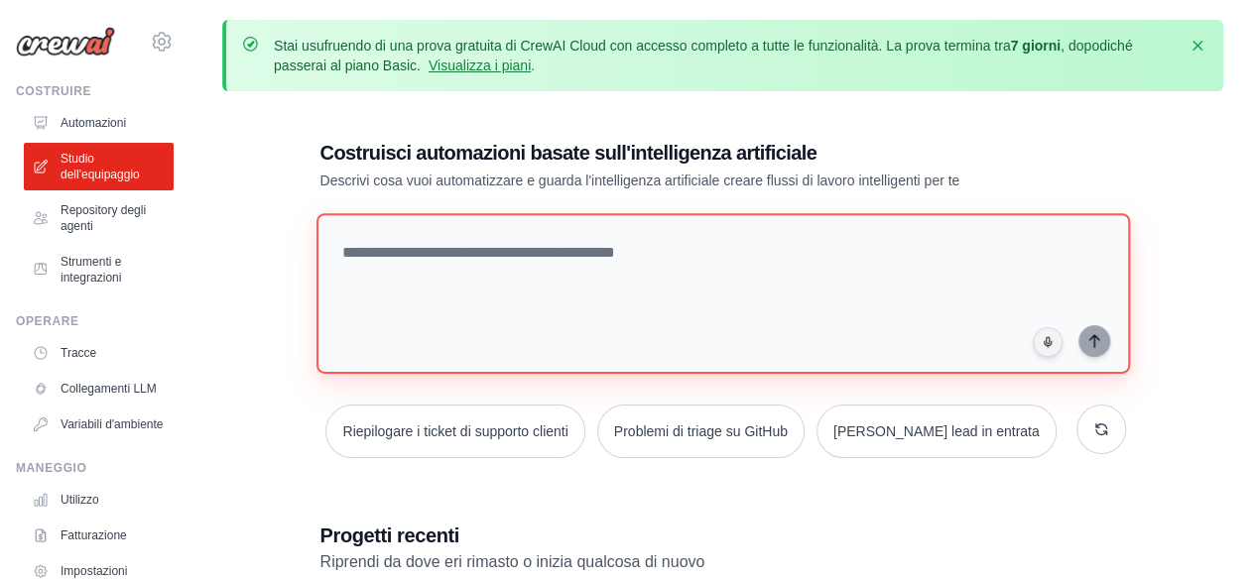
click at [470, 259] on textarea at bounding box center [723, 293] width 814 height 161
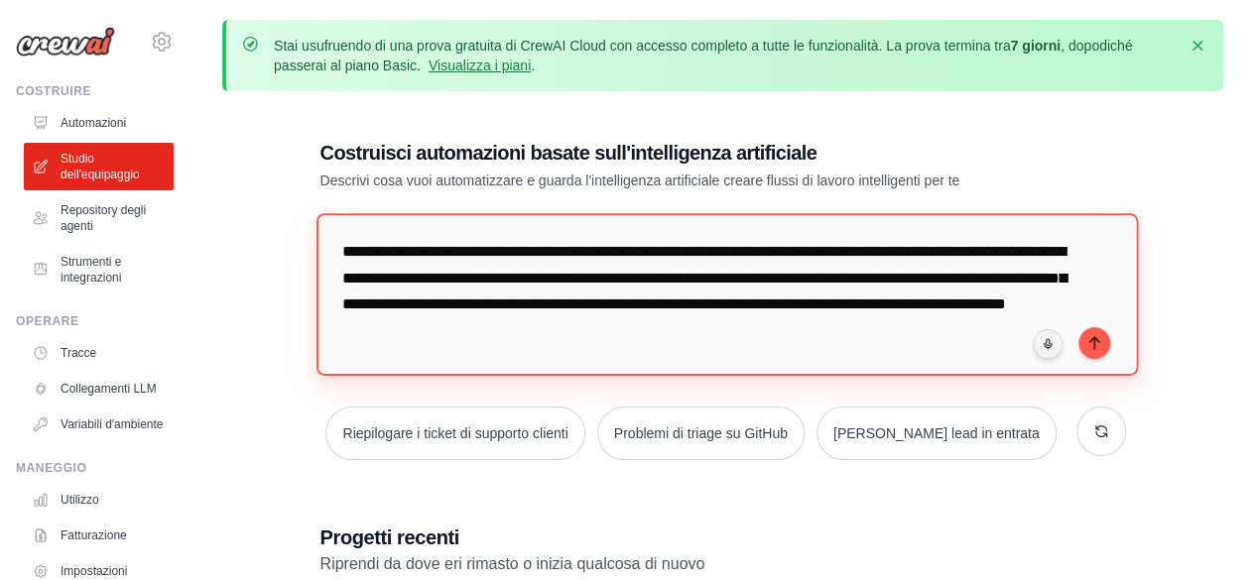
scroll to position [36, 0]
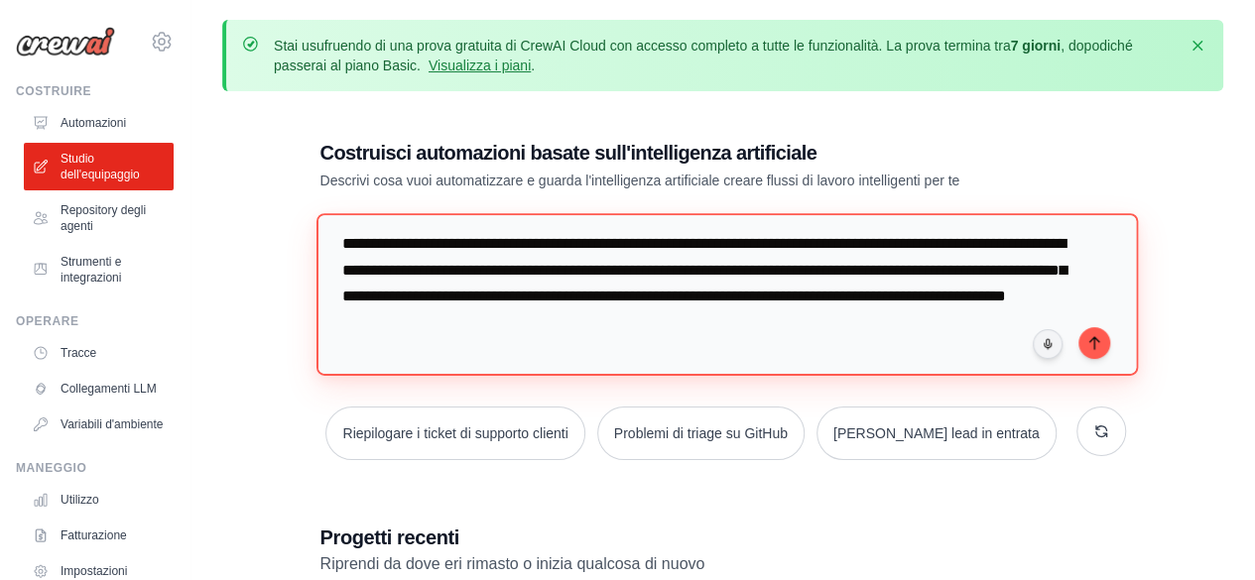
drag, startPoint x: 387, startPoint y: 334, endPoint x: 347, endPoint y: 363, distance: 49.0
click at [347, 363] on textarea "**********" at bounding box center [727, 294] width 822 height 162
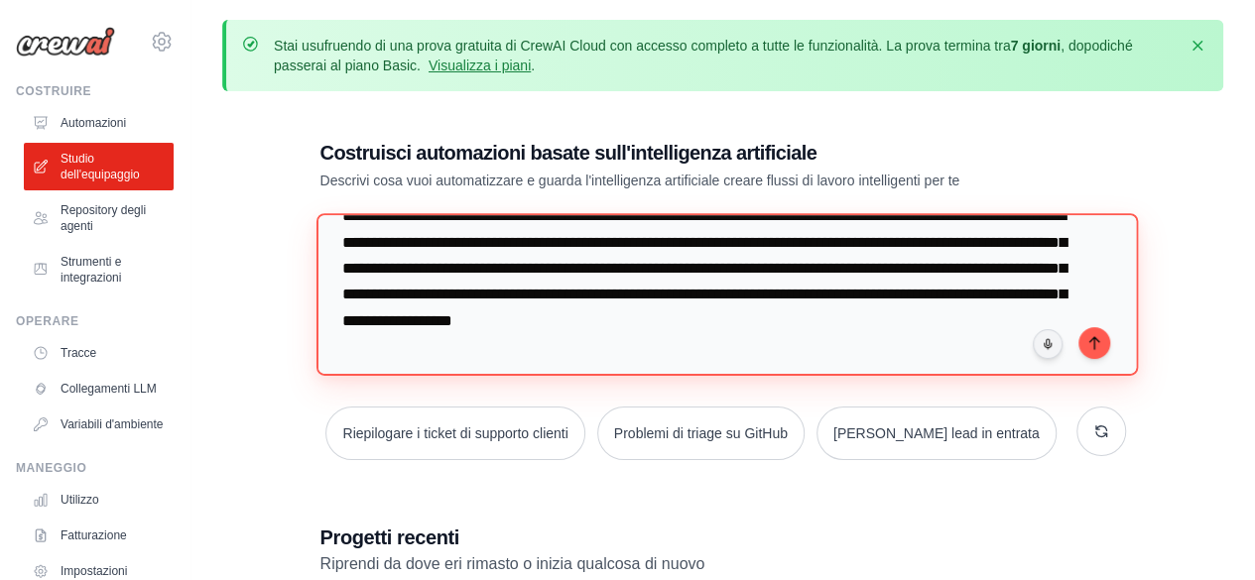
click at [519, 354] on textarea "**********" at bounding box center [727, 294] width 822 height 162
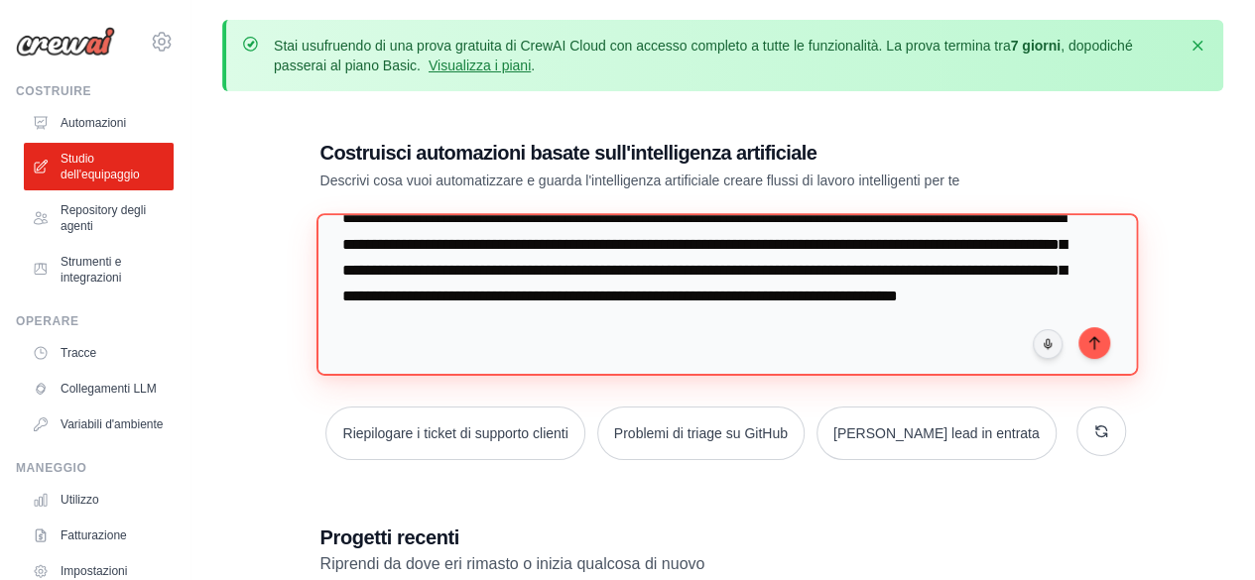
type textarea "**********"
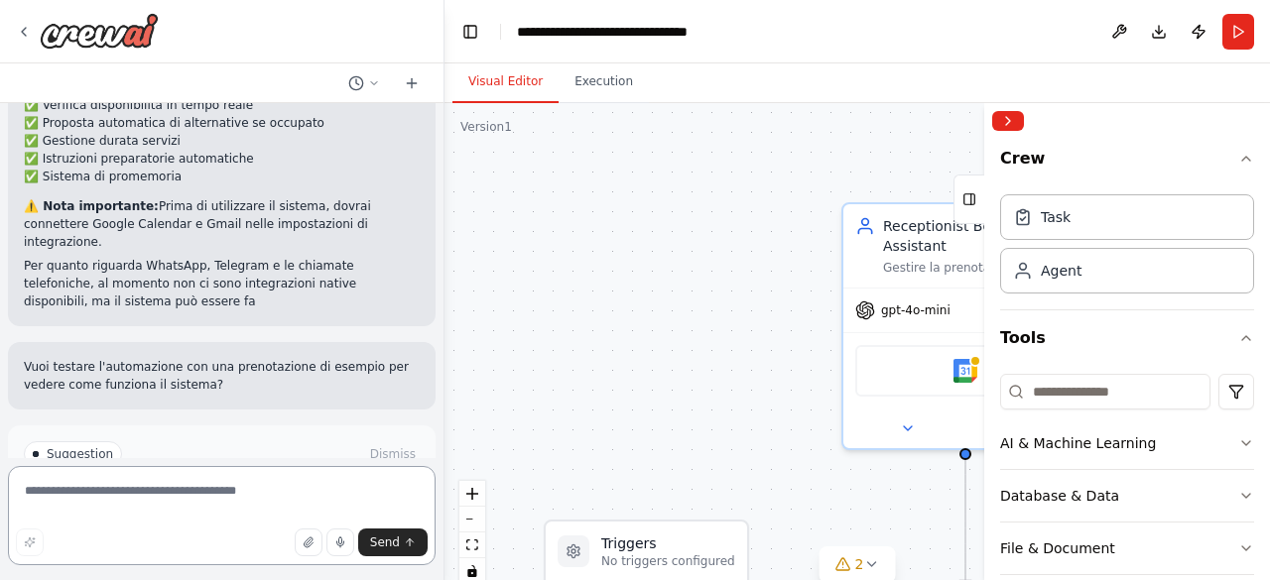
scroll to position [2210, 0]
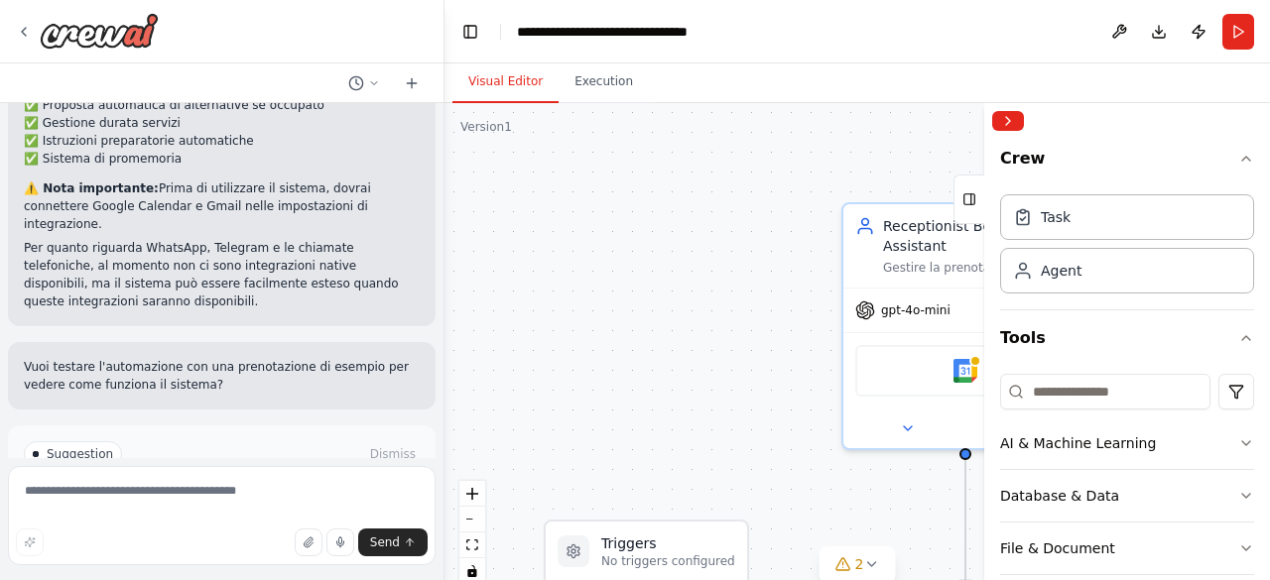
click at [266, 531] on span "Run Automation" at bounding box center [231, 539] width 96 height 16
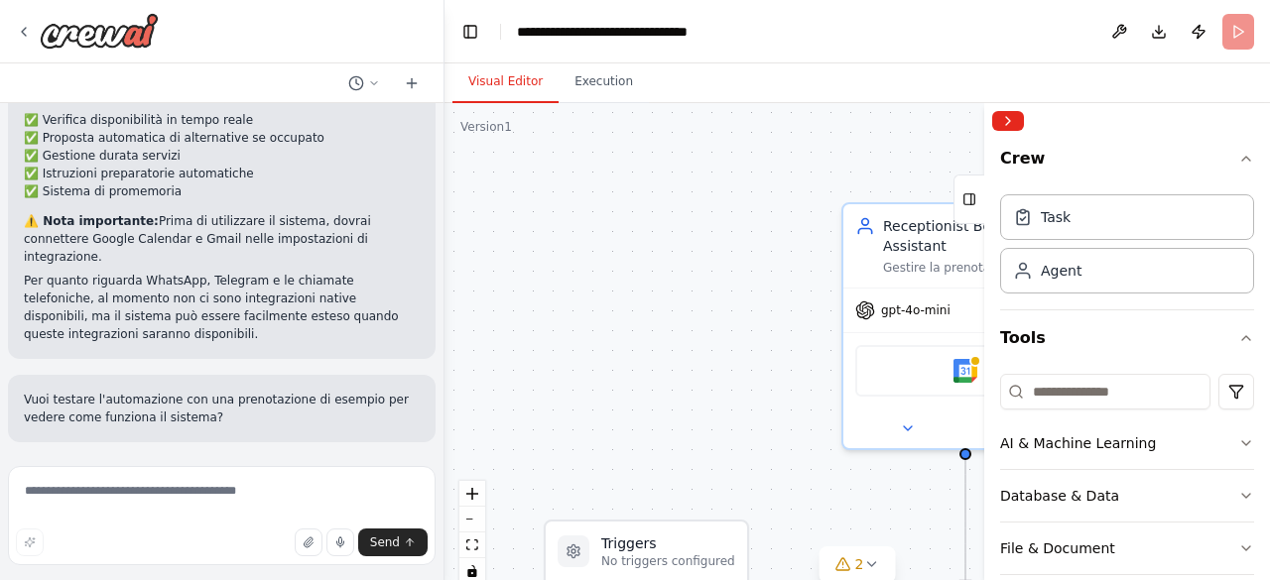
scroll to position [2050, 0]
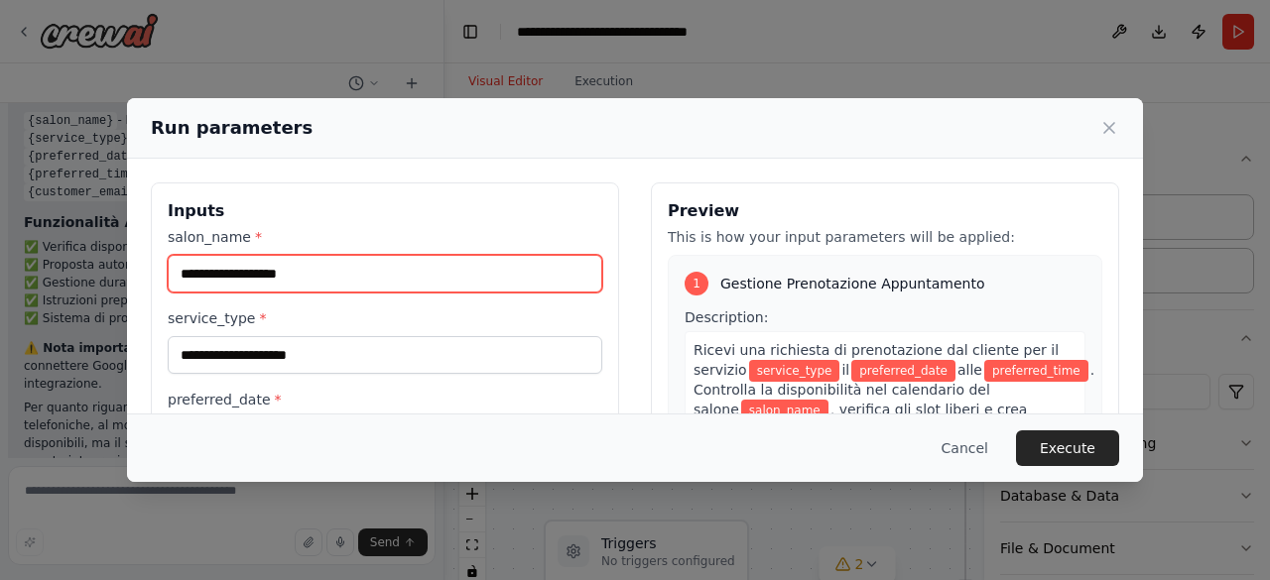
drag, startPoint x: 356, startPoint y: 280, endPoint x: 155, endPoint y: 249, distance: 203.8
click at [155, 249] on div "Inputs salon_name * service_type * preferred_date * preferred_time * customer_e…" at bounding box center [385, 418] width 468 height 470
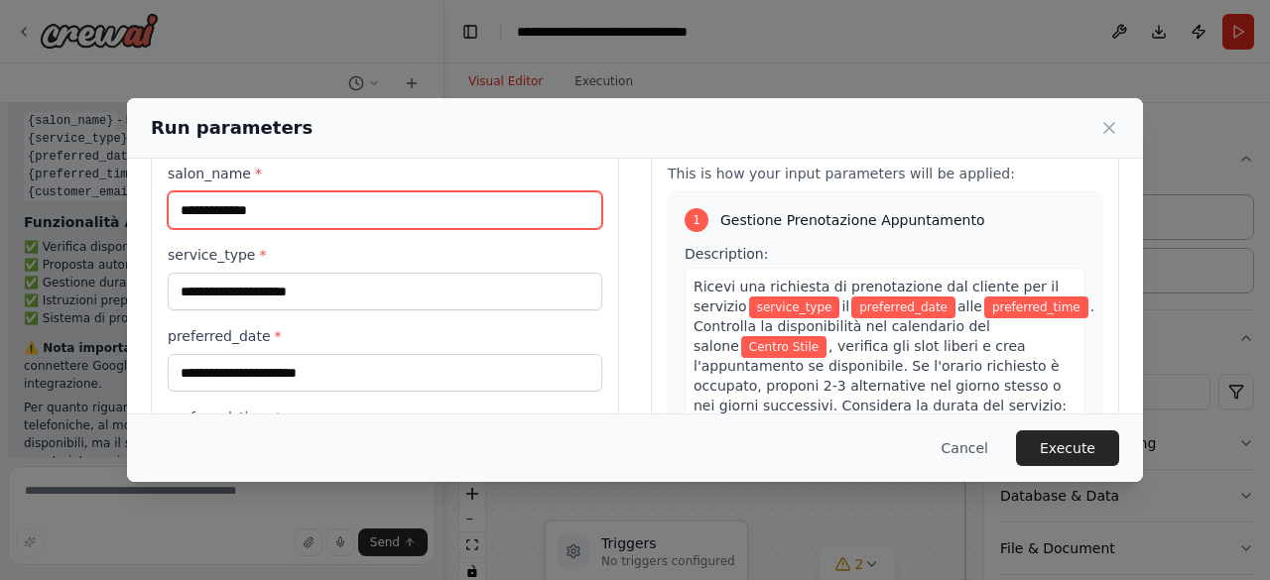
scroll to position [77, 0]
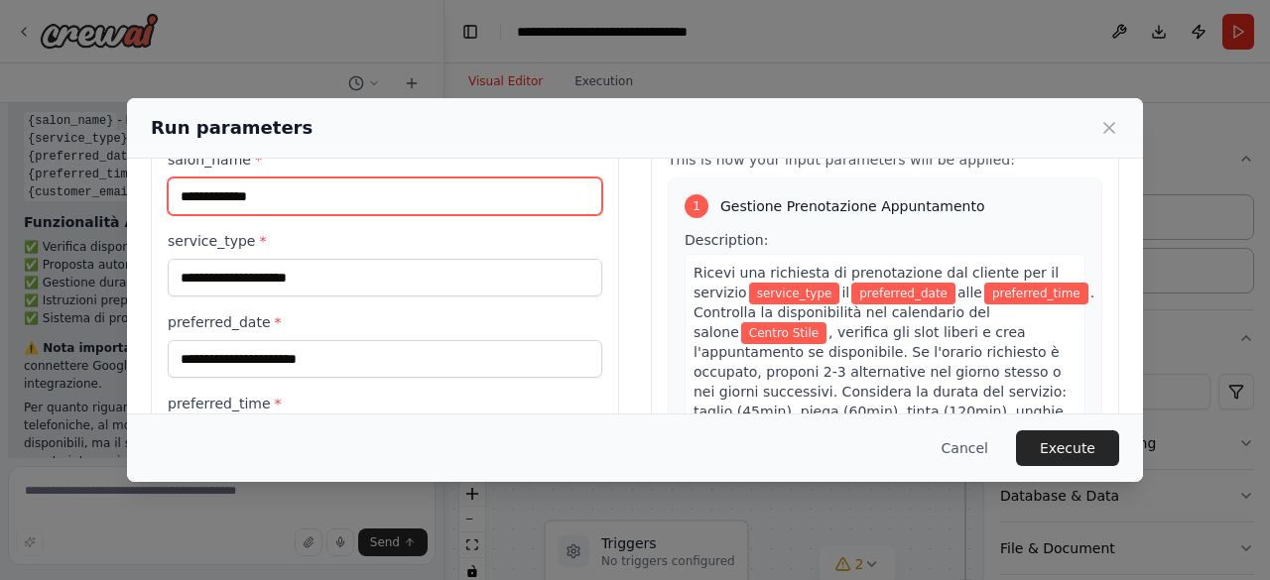
type input "**********"
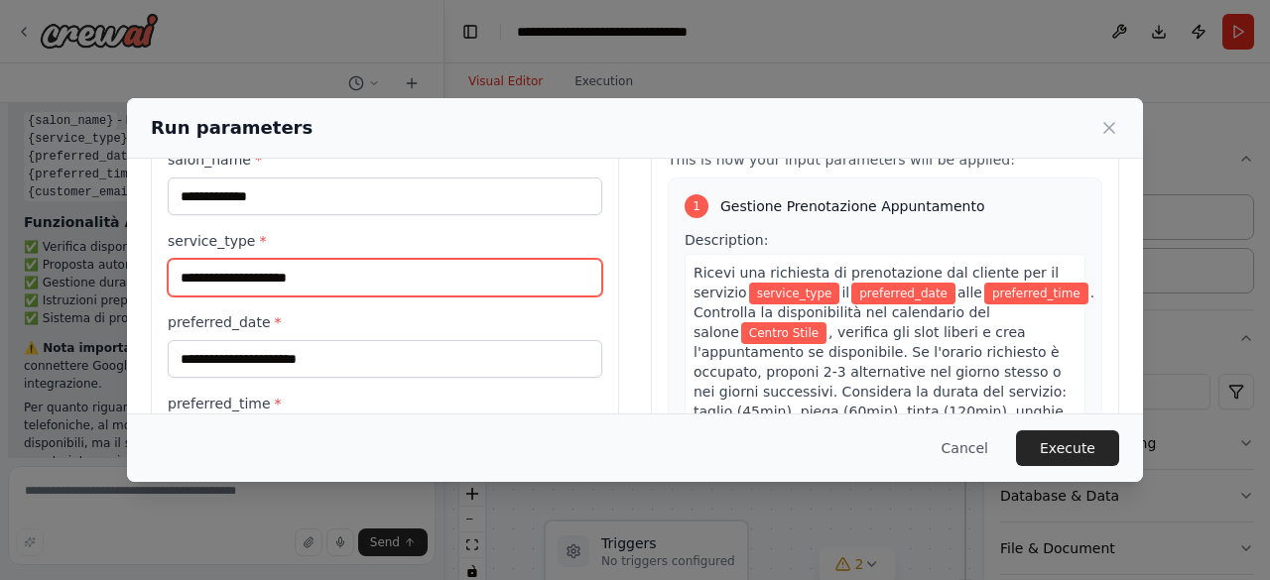
click at [300, 279] on input "service_type *" at bounding box center [385, 278] width 435 height 38
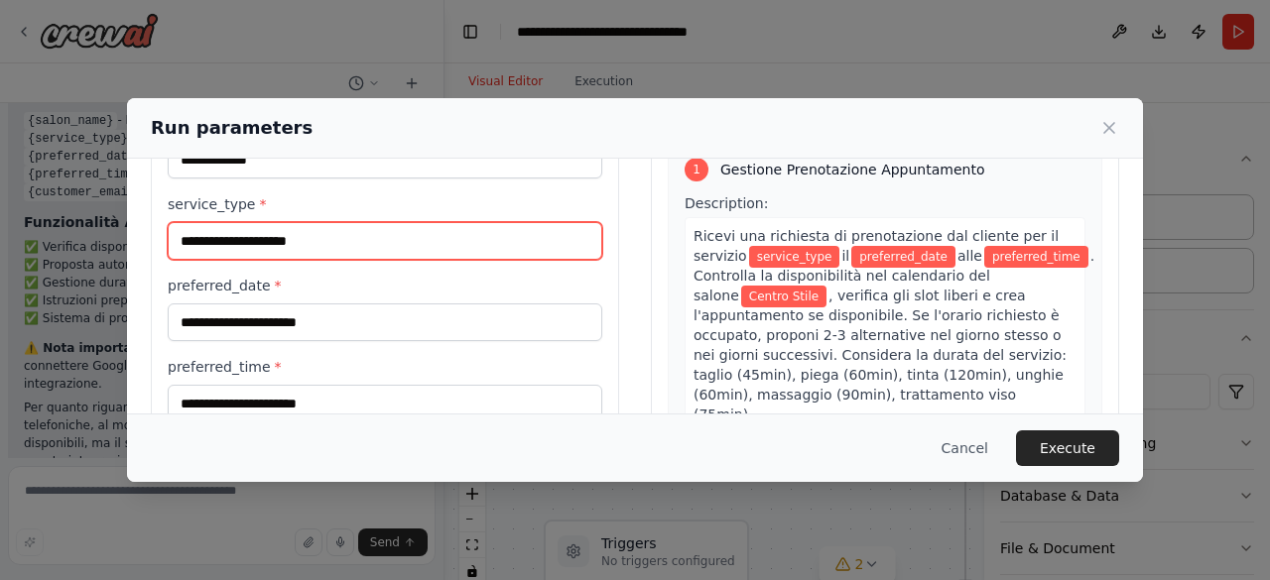
scroll to position [129, 0]
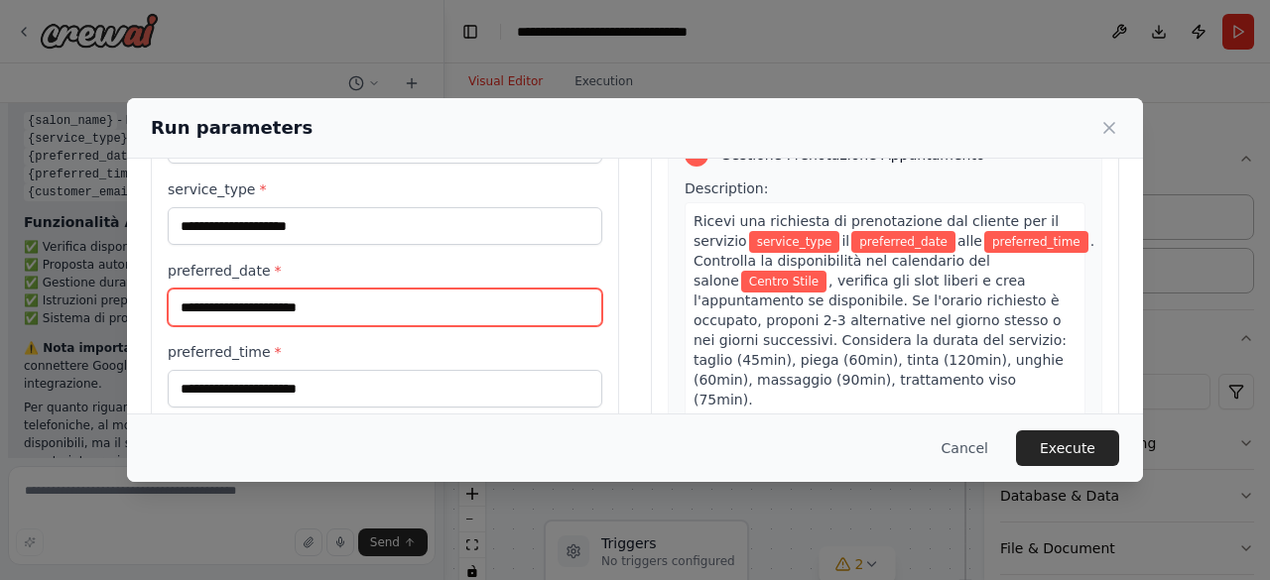
click at [303, 302] on input "preferred_date *" at bounding box center [385, 308] width 435 height 38
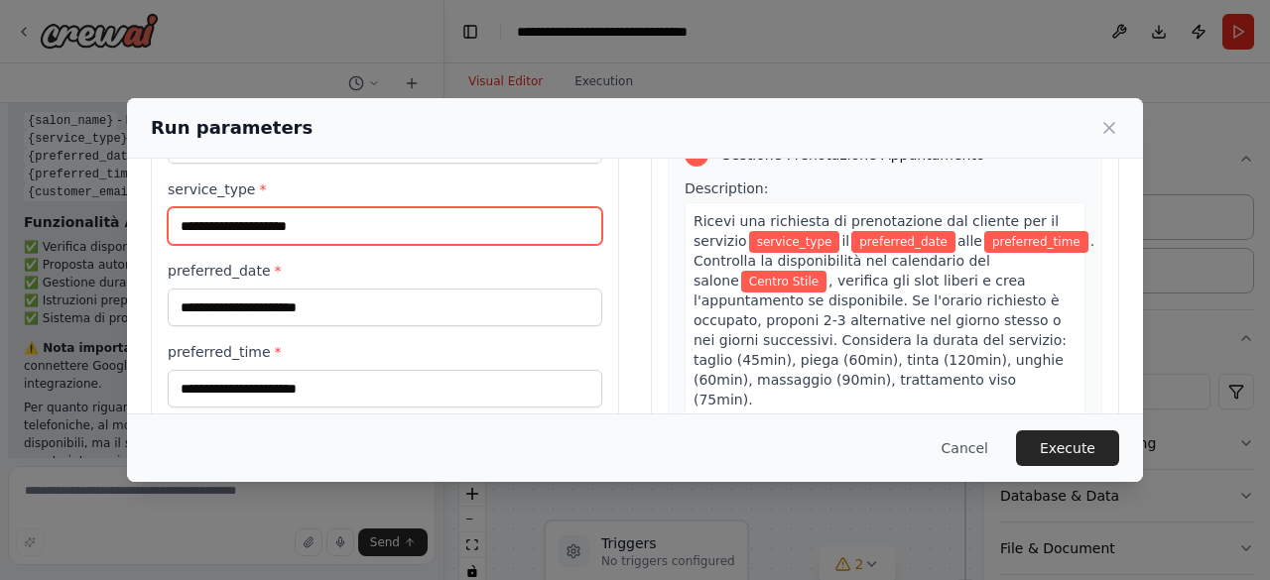
click at [312, 225] on input "service_type *" at bounding box center [385, 226] width 435 height 38
type input "******"
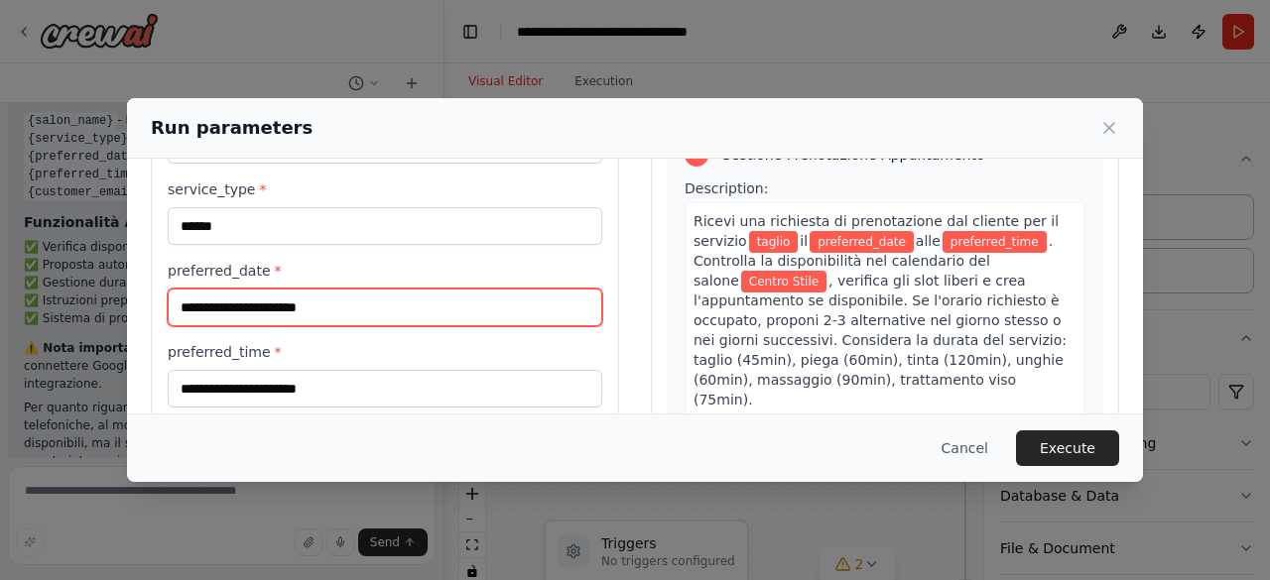
click at [280, 309] on input "preferred_date *" at bounding box center [385, 308] width 435 height 38
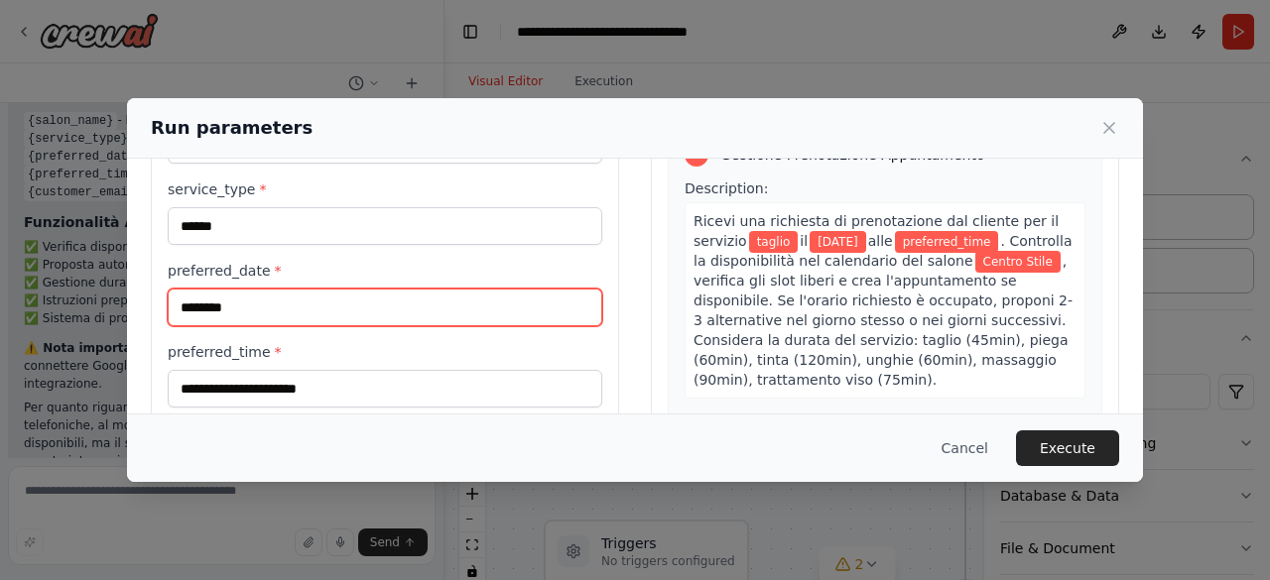
type input "********"
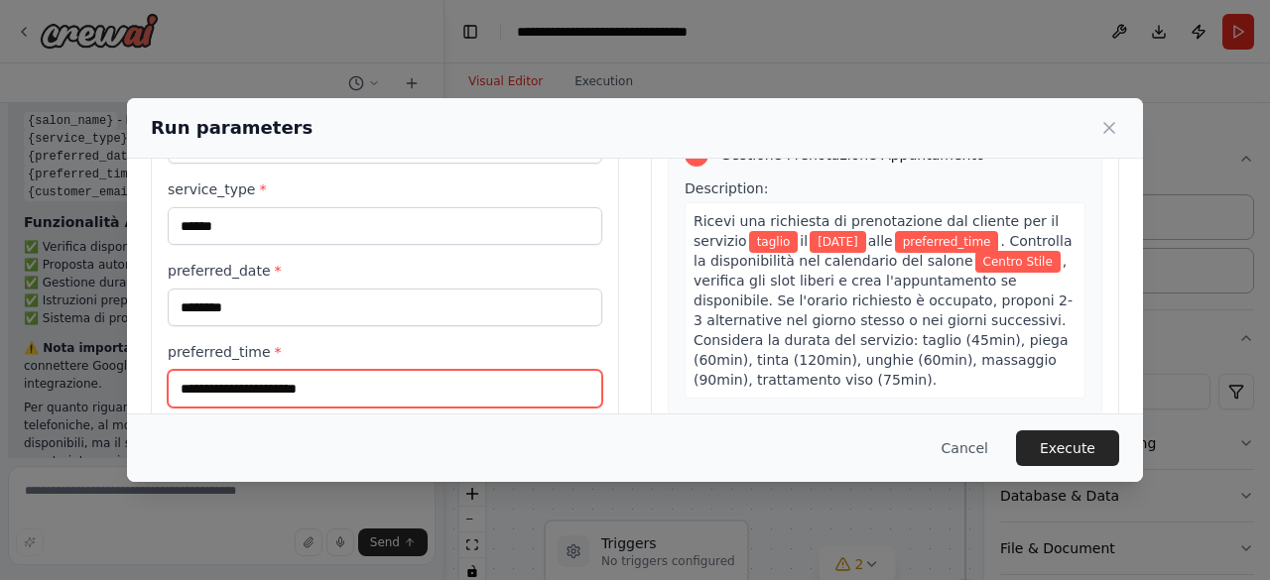
click at [286, 378] on input "preferred_time *" at bounding box center [385, 389] width 435 height 38
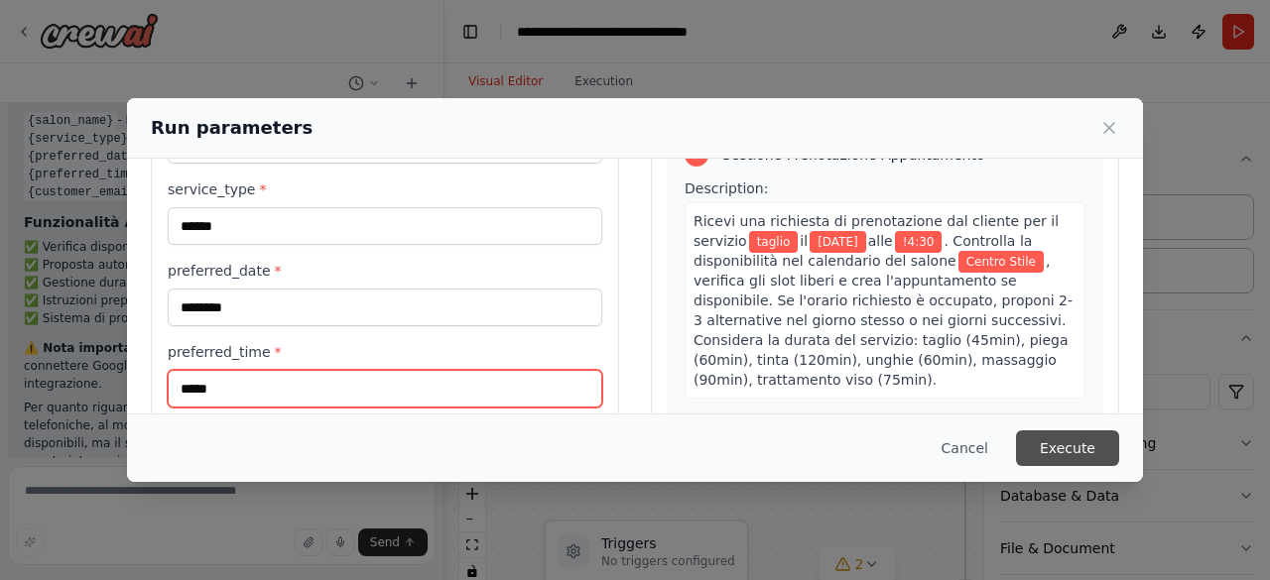
type input "*****"
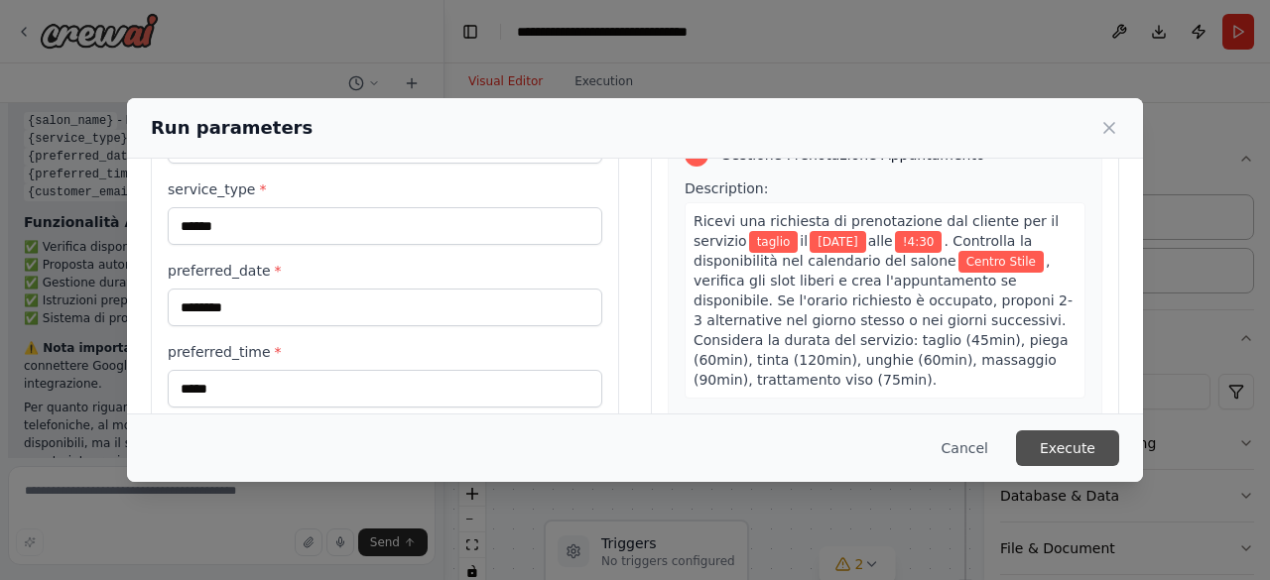
click at [1086, 447] on button "Execute" at bounding box center [1067, 449] width 103 height 36
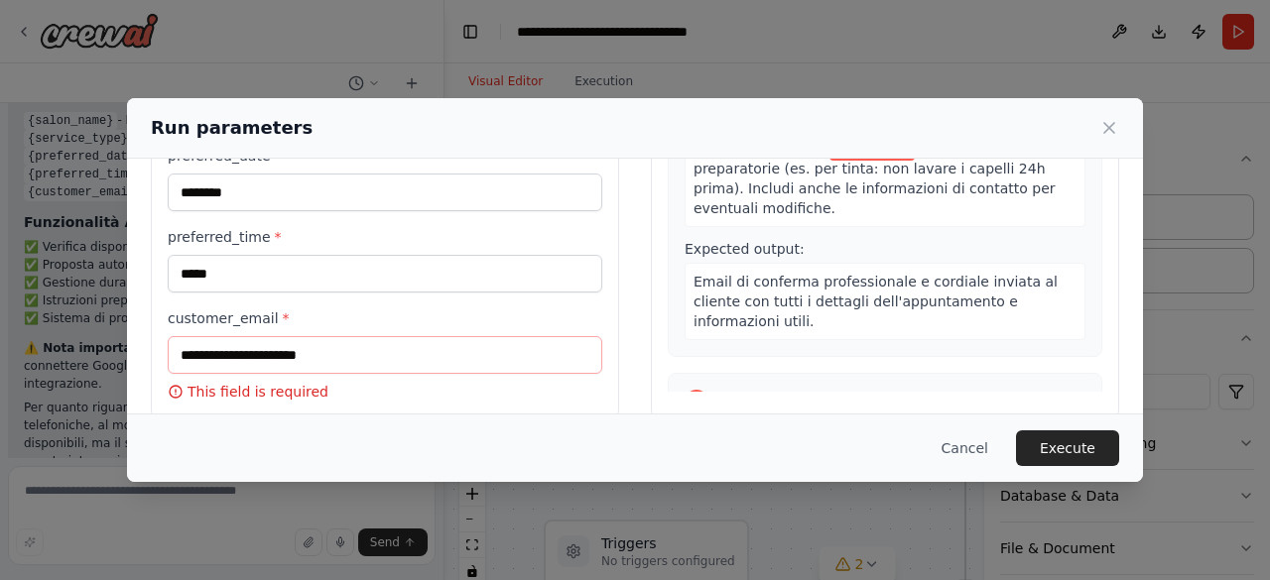
scroll to position [268, 0]
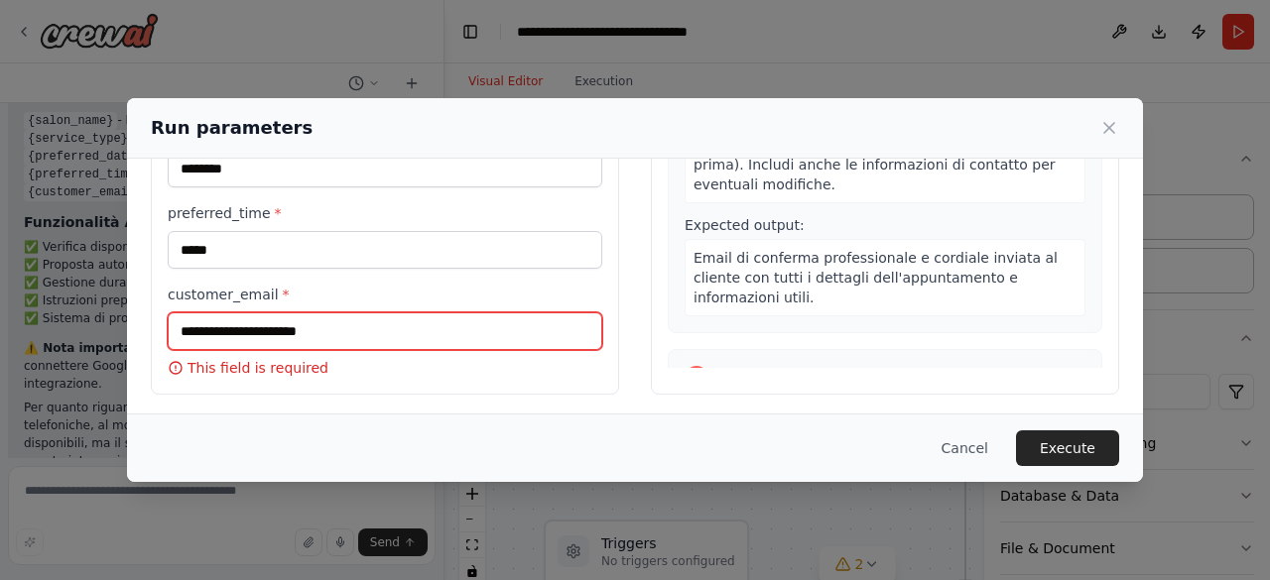
click at [377, 330] on input "customer_email *" at bounding box center [385, 332] width 435 height 38
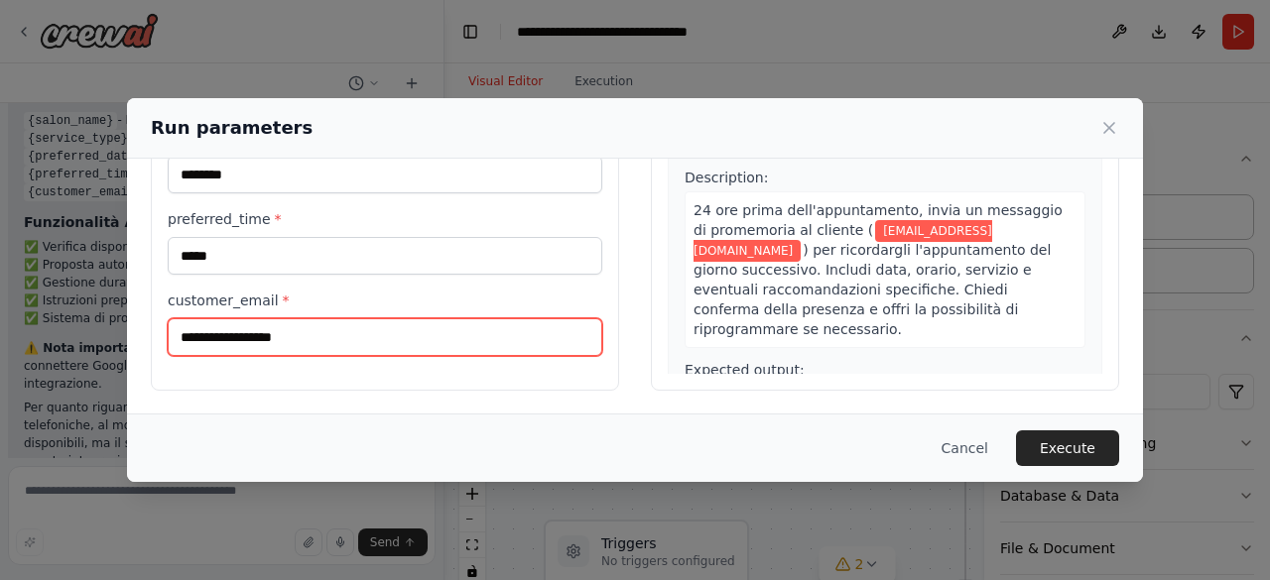
scroll to position [734, 0]
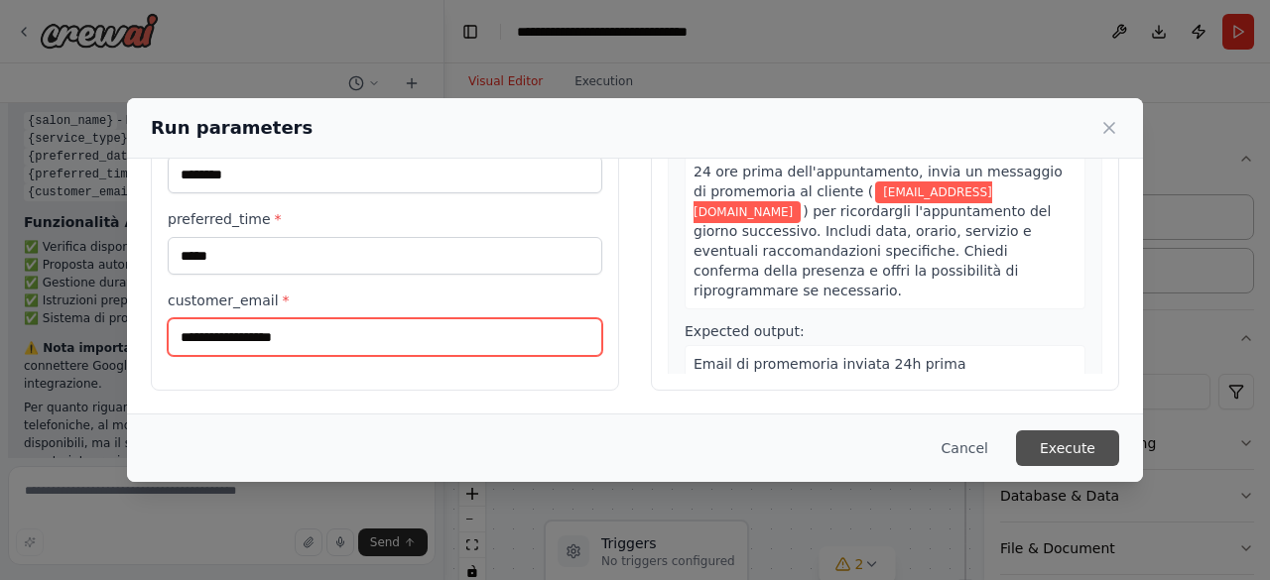
type input "**********"
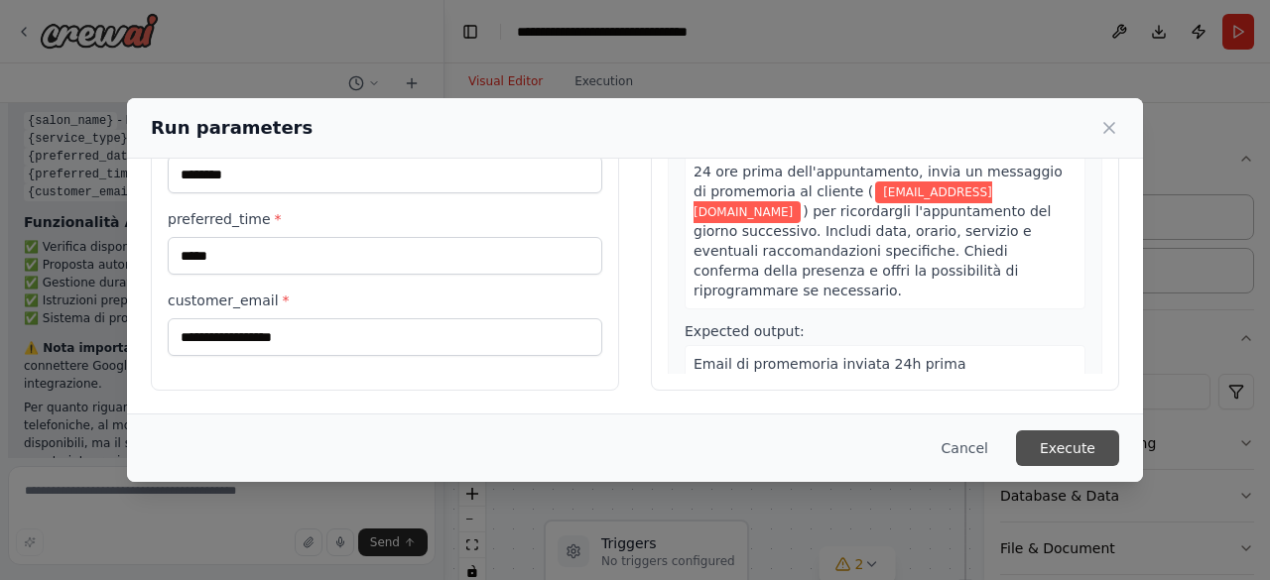
click at [1066, 442] on button "Execute" at bounding box center [1067, 449] width 103 height 36
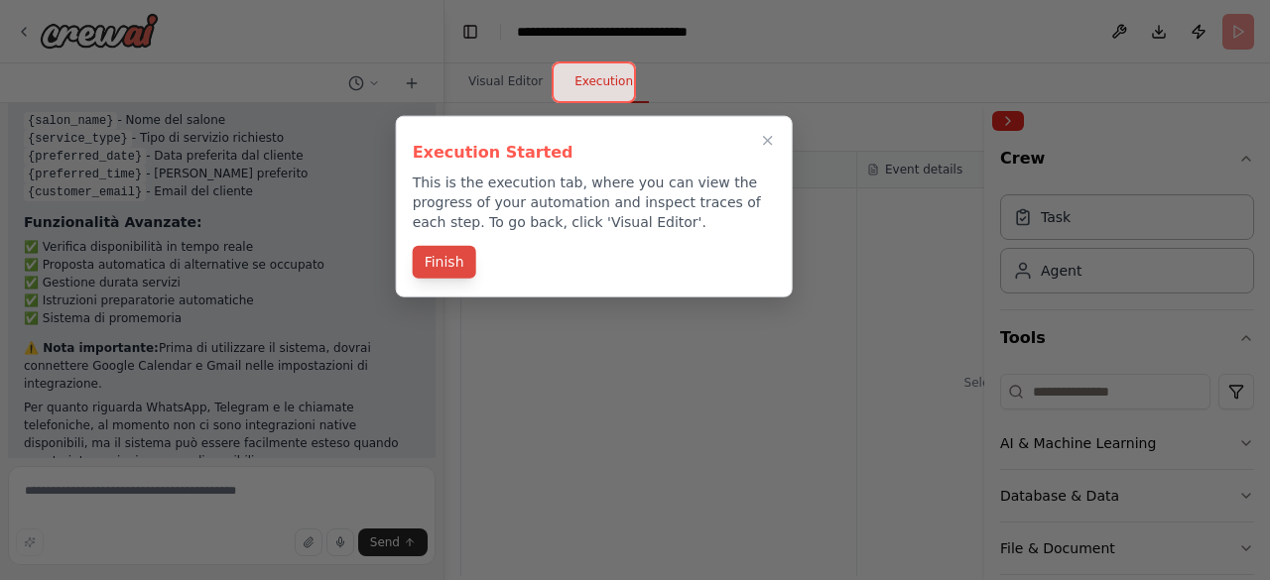
click at [467, 259] on button "Finish" at bounding box center [445, 262] width 64 height 33
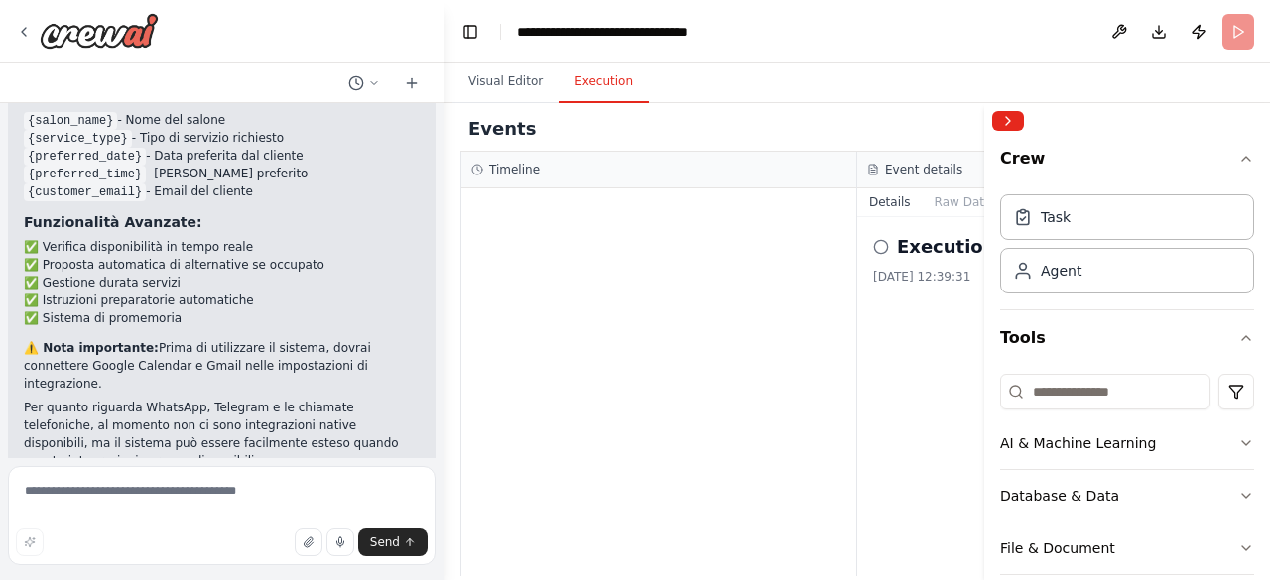
click at [897, 389] on div "Execution Started 15/10/2025, 12:39:31" at bounding box center [1055, 396] width 397 height 359
click at [1011, 113] on button "Collapse right sidebar" at bounding box center [1008, 121] width 32 height 20
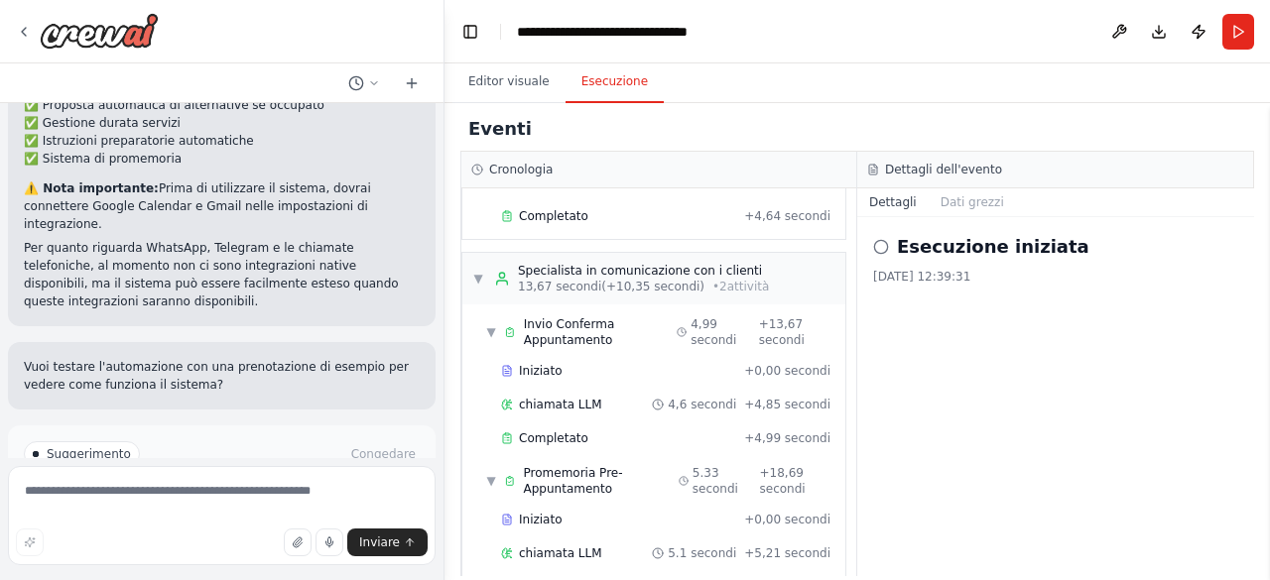
scroll to position [185, 0]
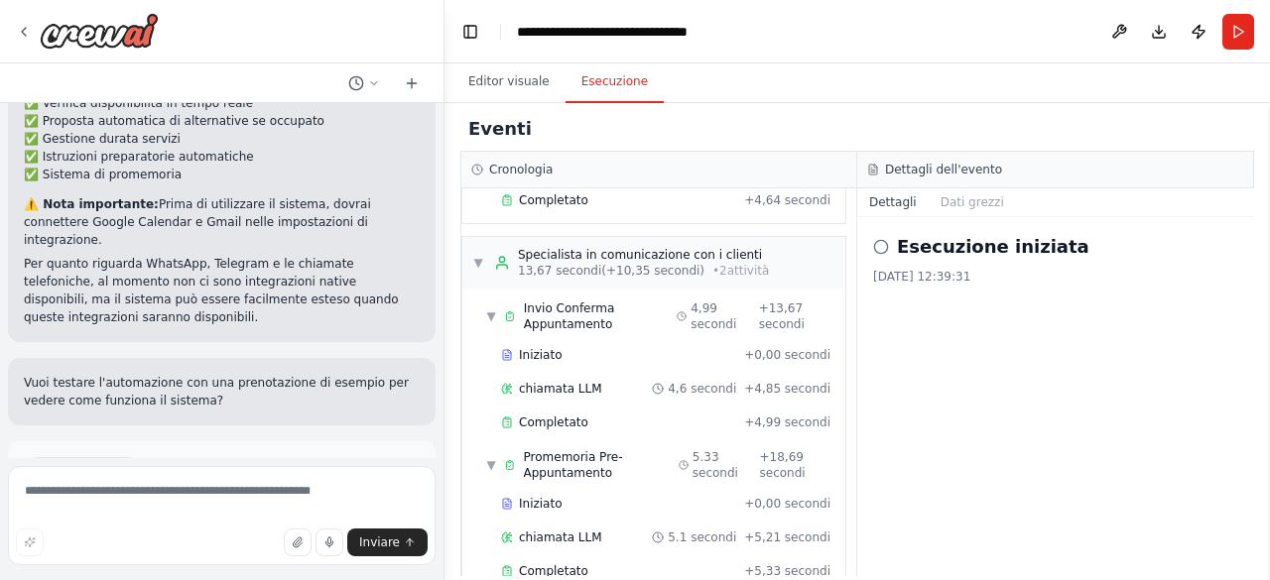
click at [238, 548] on font "Migliorare l'automazione" at bounding box center [230, 555] width 147 height 14
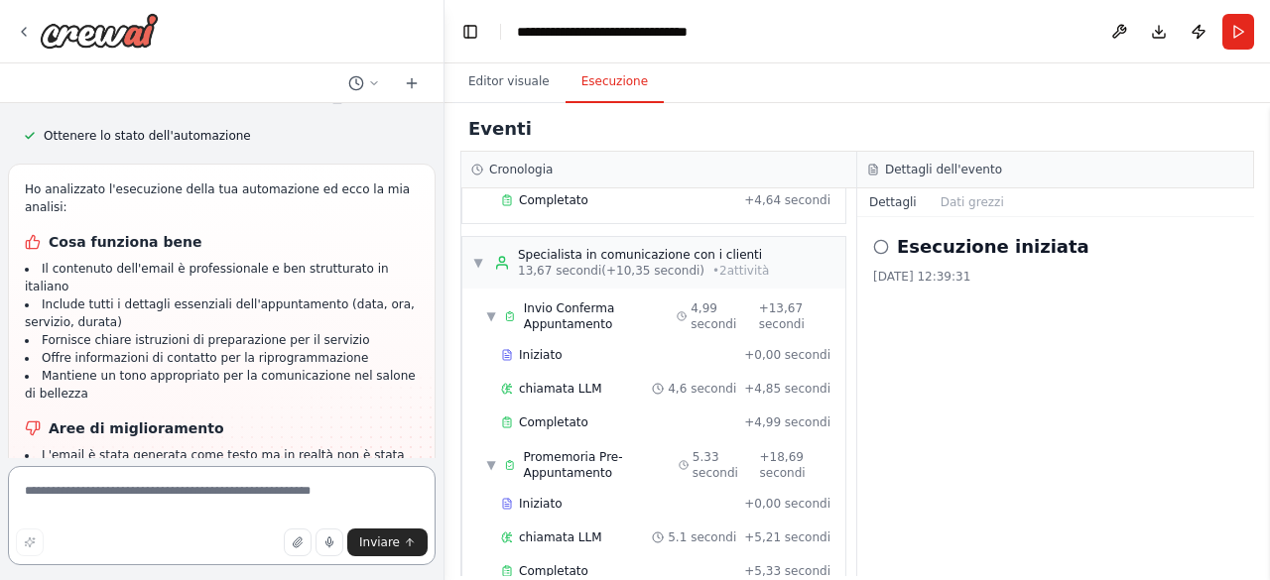
scroll to position [2844, 0]
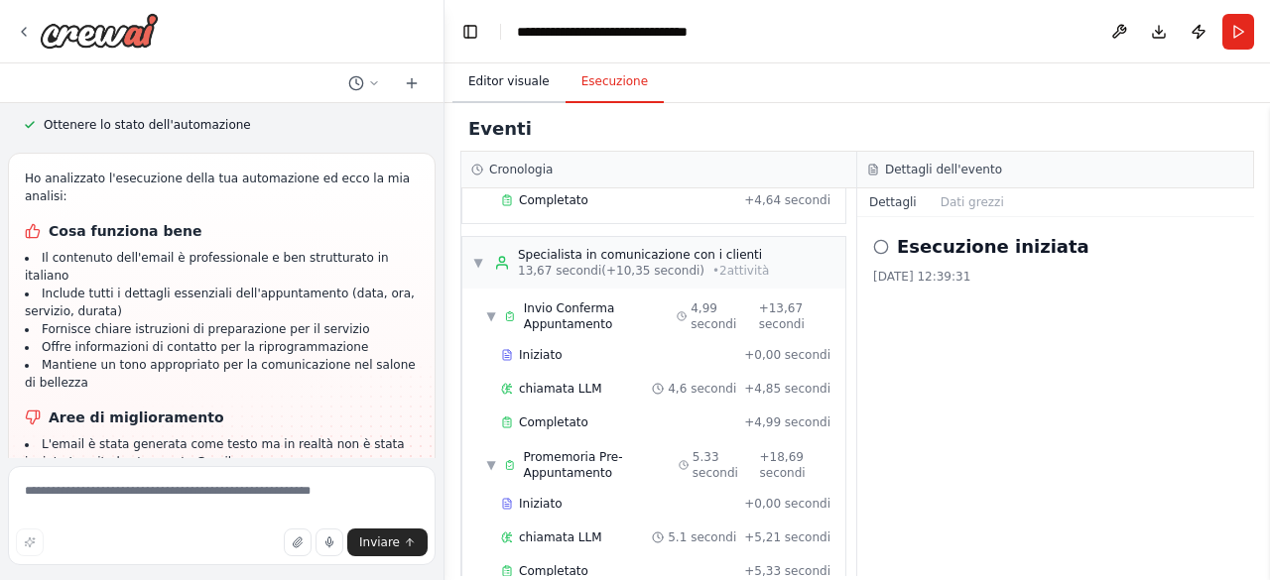
click at [503, 86] on font "Editor visuale" at bounding box center [508, 81] width 81 height 14
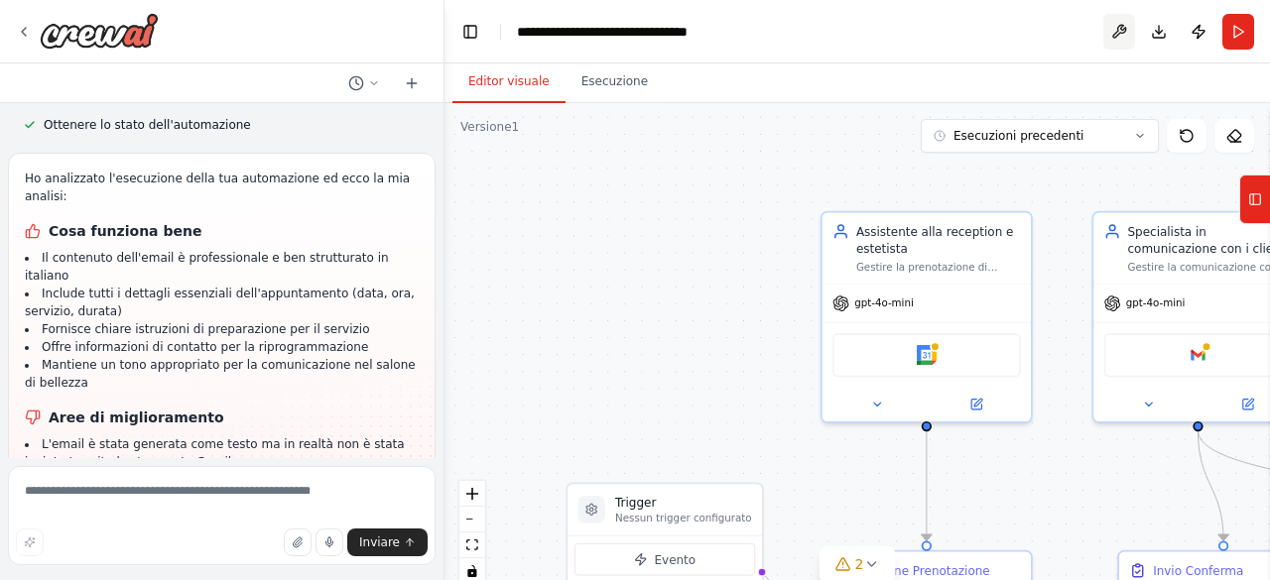
click at [1126, 29] on button at bounding box center [1119, 32] width 32 height 36
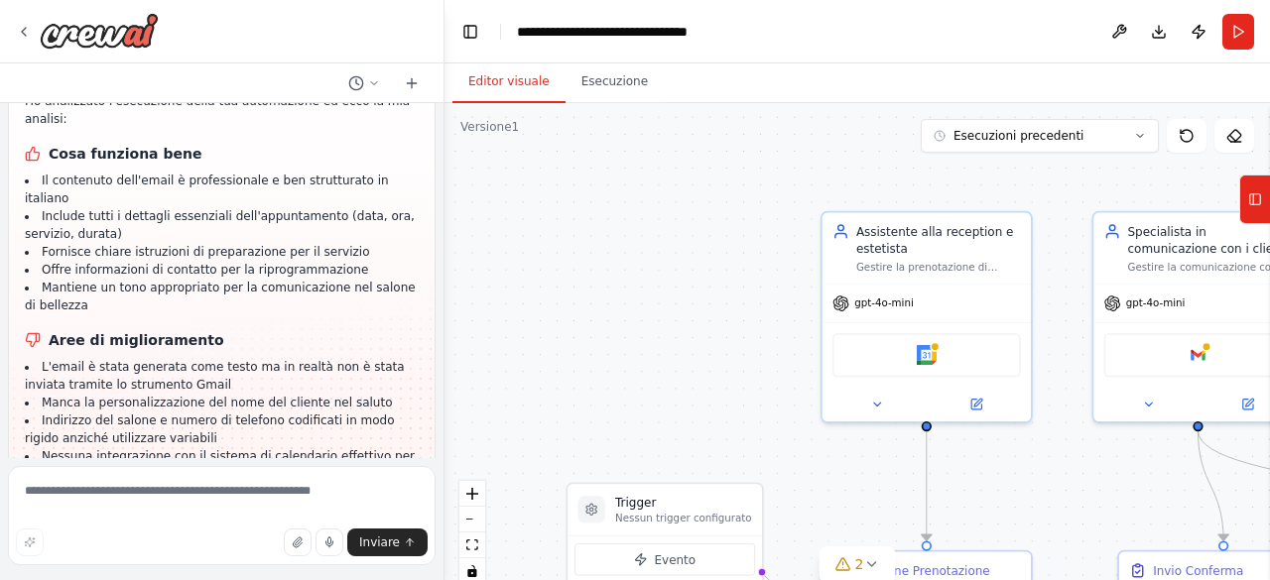
scroll to position [2973, 0]
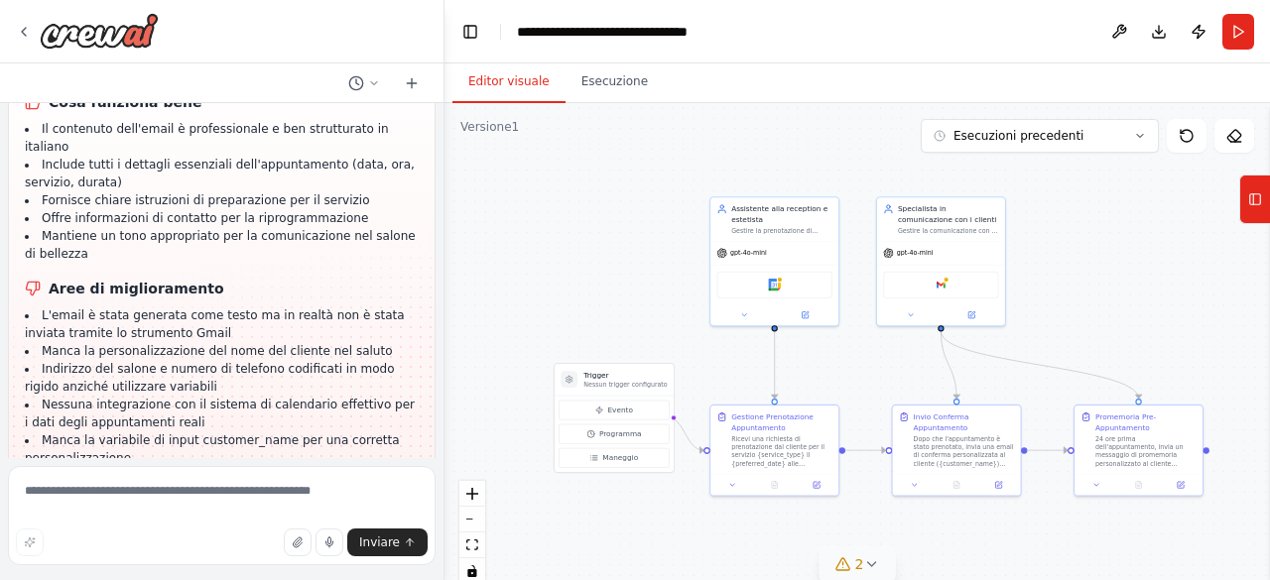
click at [853, 555] on div "2" at bounding box center [849, 565] width 29 height 20
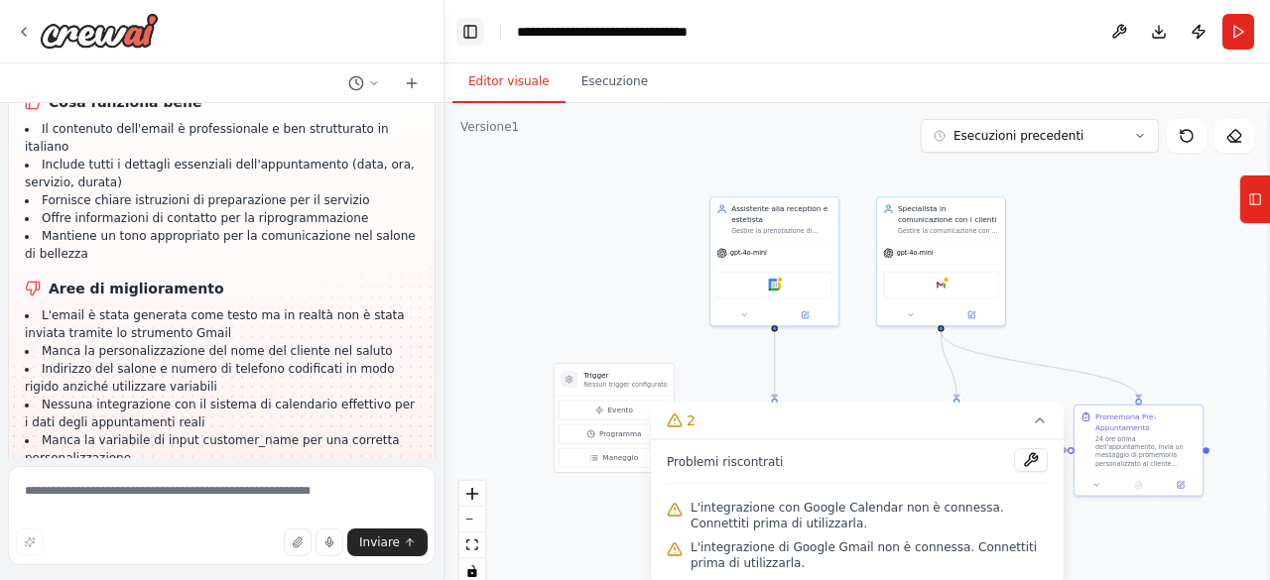
click at [464, 27] on button "Attiva/disattiva la barra laterale sinistra" at bounding box center [470, 32] width 28 height 28
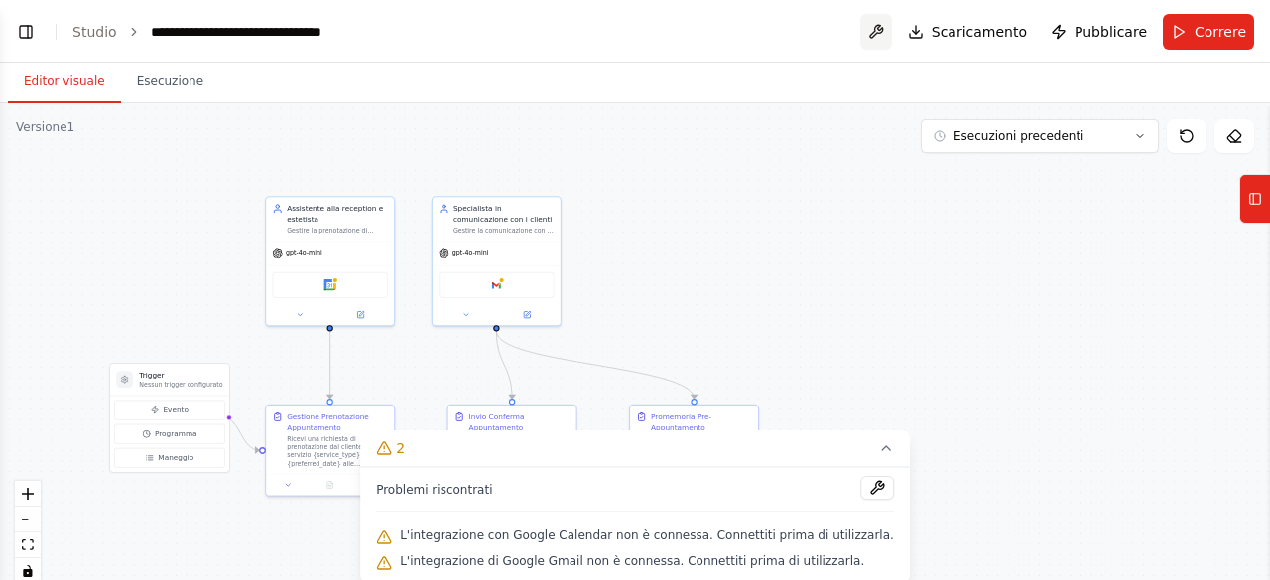
click at [892, 39] on button at bounding box center [876, 32] width 32 height 36
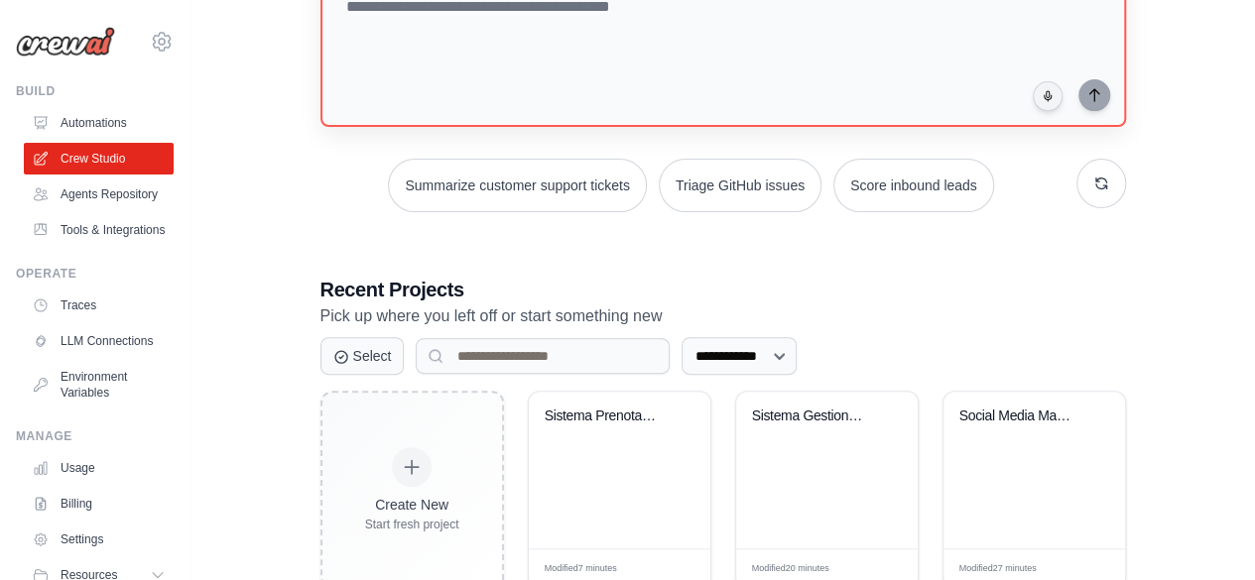
scroll to position [305, 0]
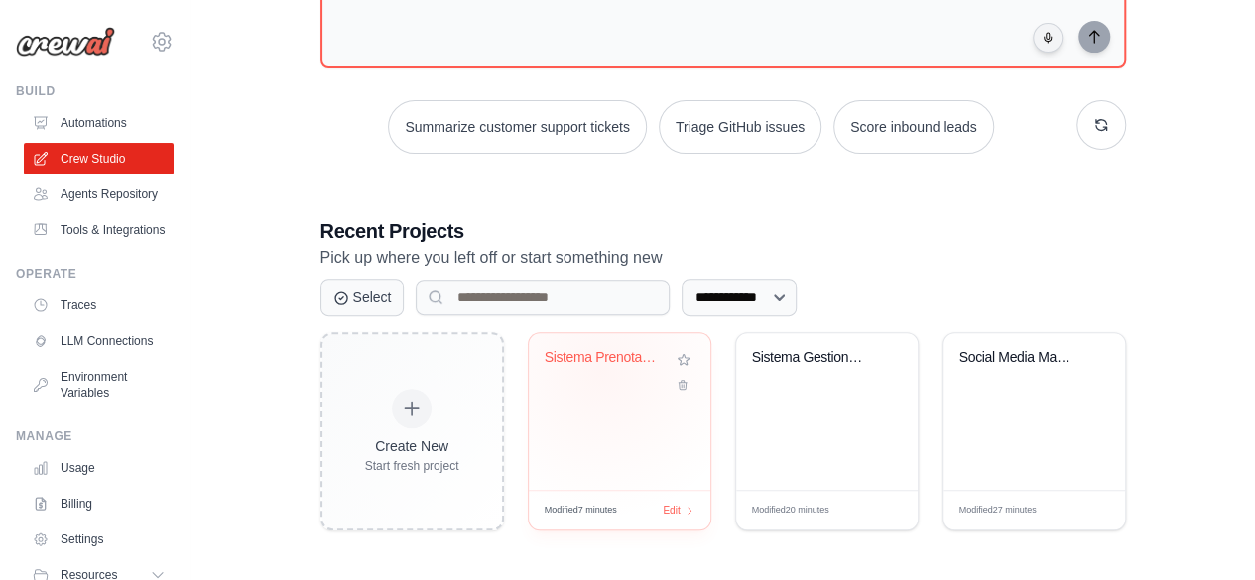
click at [601, 369] on div "Sistema Prenotazioni Salone Beauty" at bounding box center [605, 362] width 120 height 26
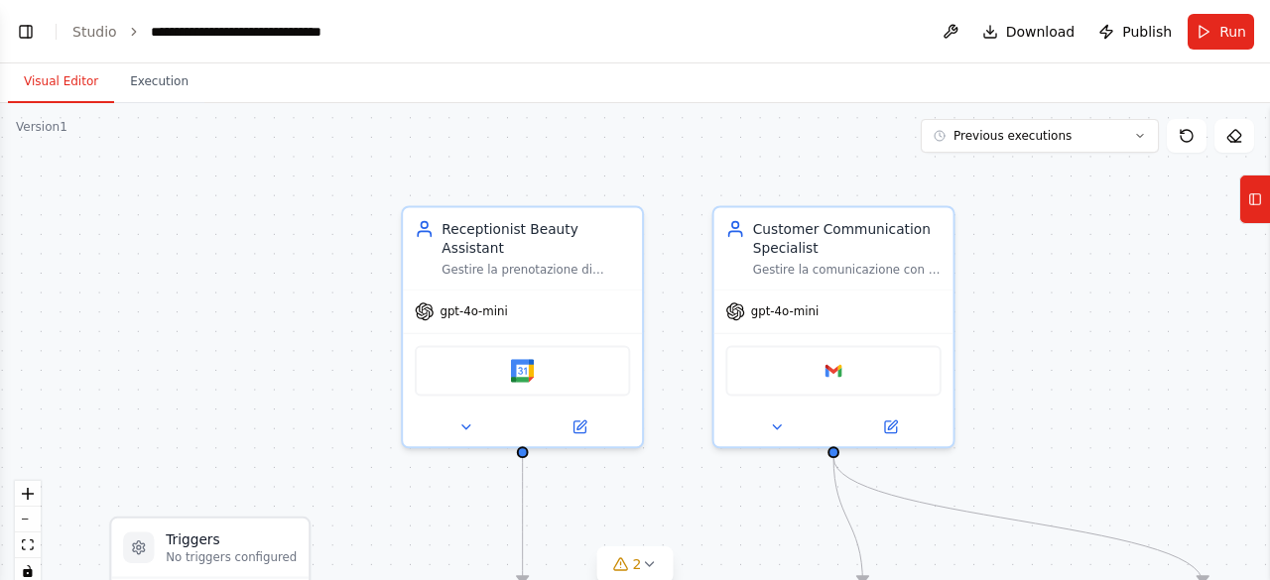
scroll to position [2773, 0]
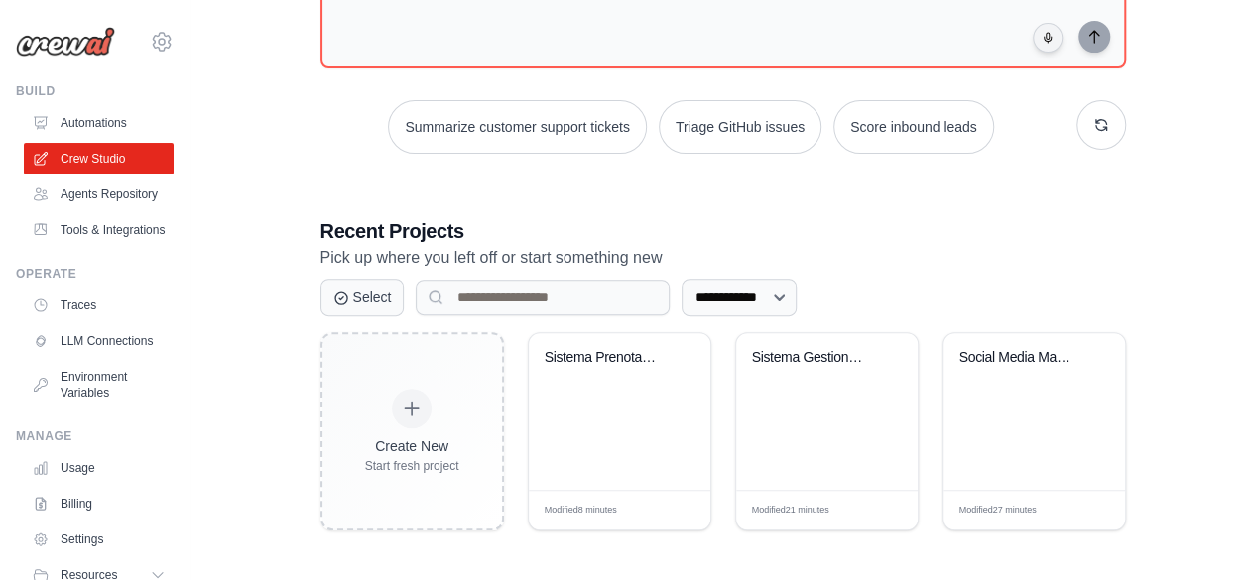
scroll to position [127, 0]
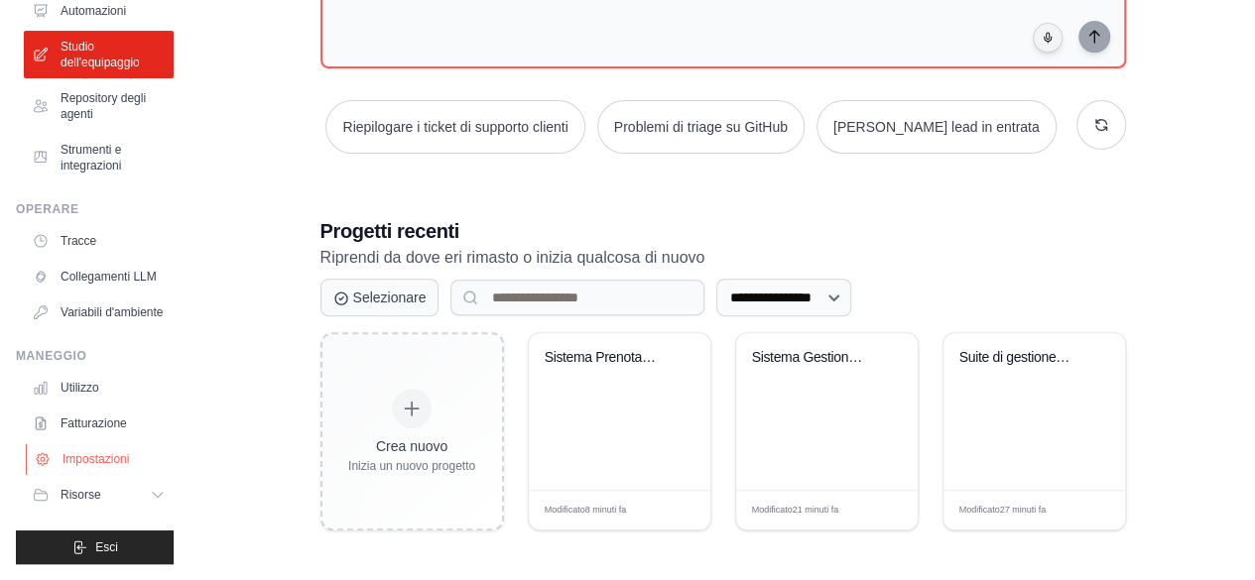
click at [88, 466] on font "Impostazioni" at bounding box center [96, 459] width 66 height 14
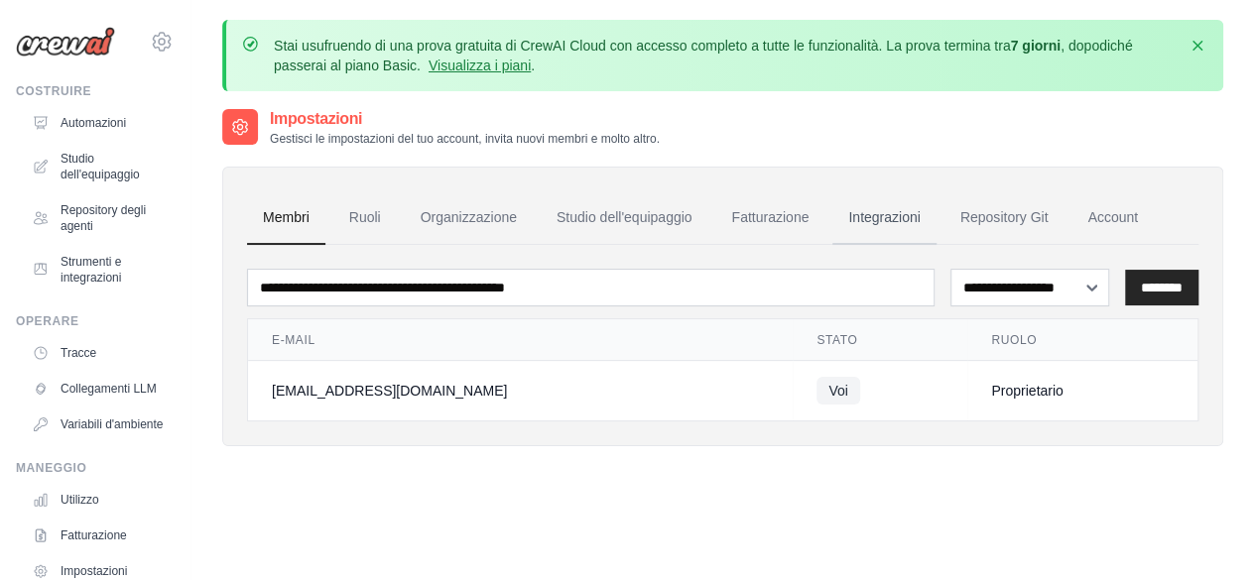
click at [868, 215] on font "Integrazioni" at bounding box center [883, 217] width 71 height 16
click at [91, 516] on link "Utilizzo" at bounding box center [101, 500] width 150 height 32
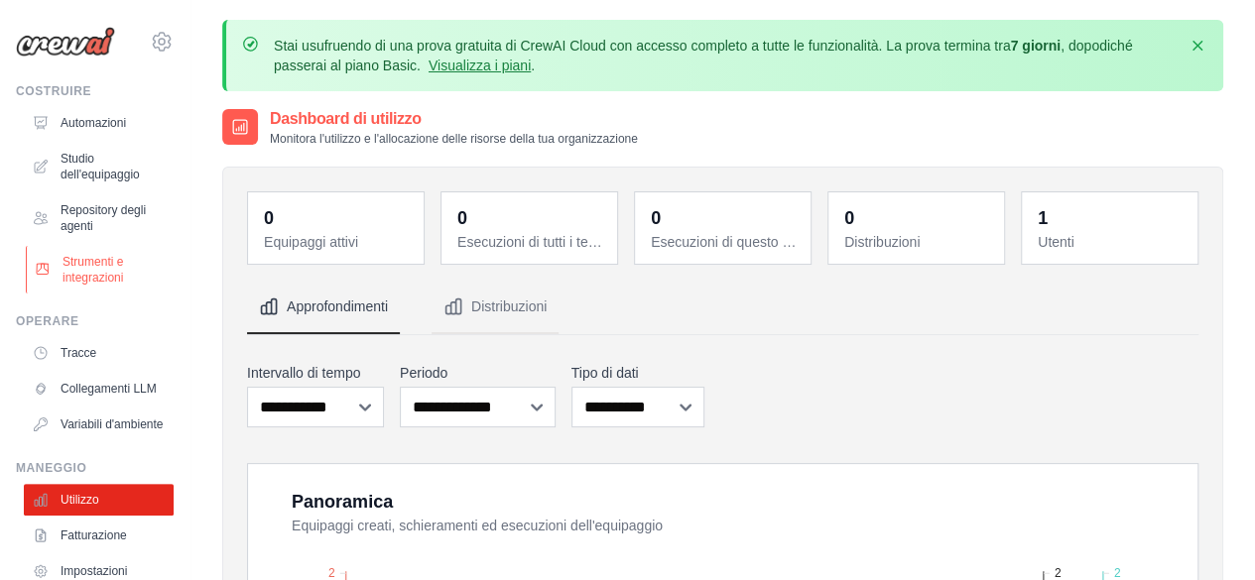
click at [107, 275] on font "Strumenti e integrazioni" at bounding box center [93, 270] width 61 height 30
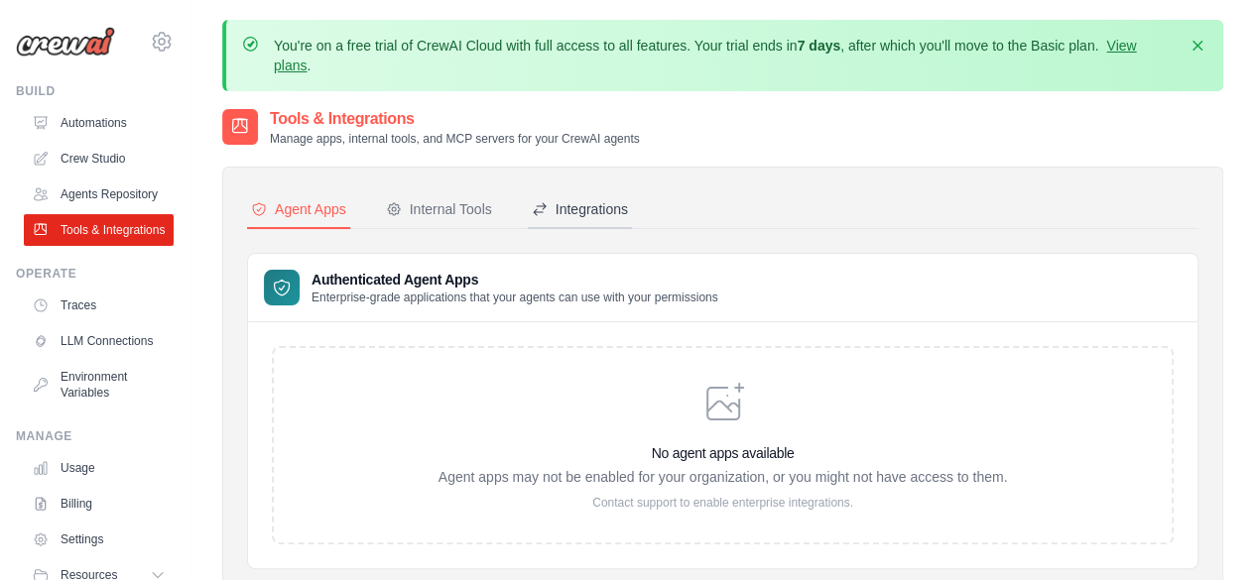
click at [554, 197] on button "Integrations" at bounding box center [580, 211] width 104 height 38
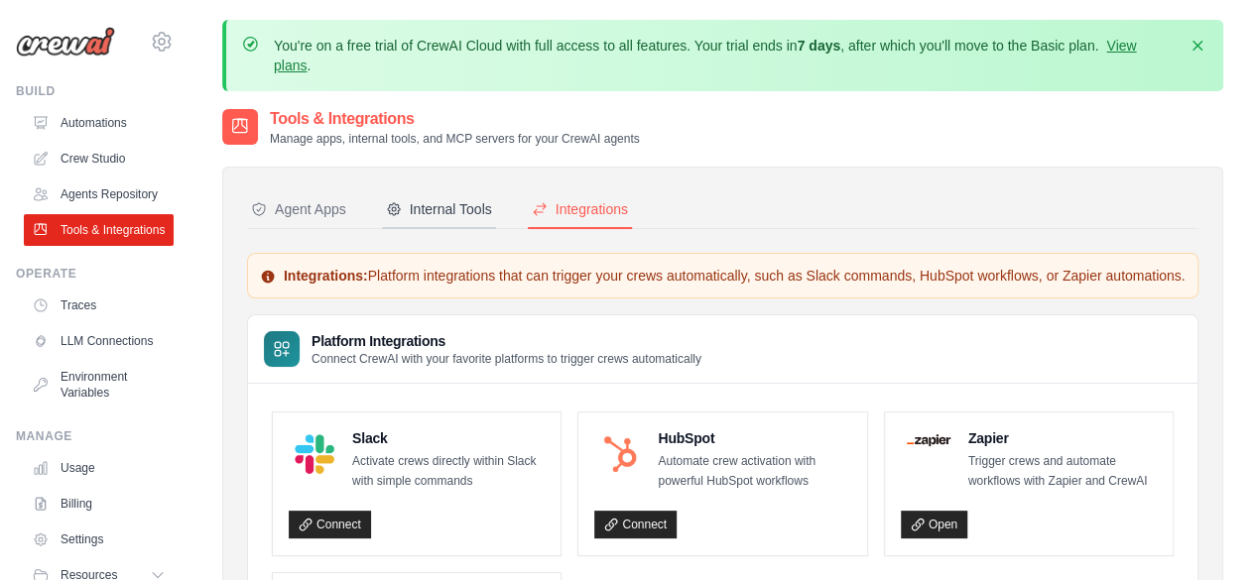
click at [428, 217] on div "Internal Tools" at bounding box center [439, 209] width 106 height 20
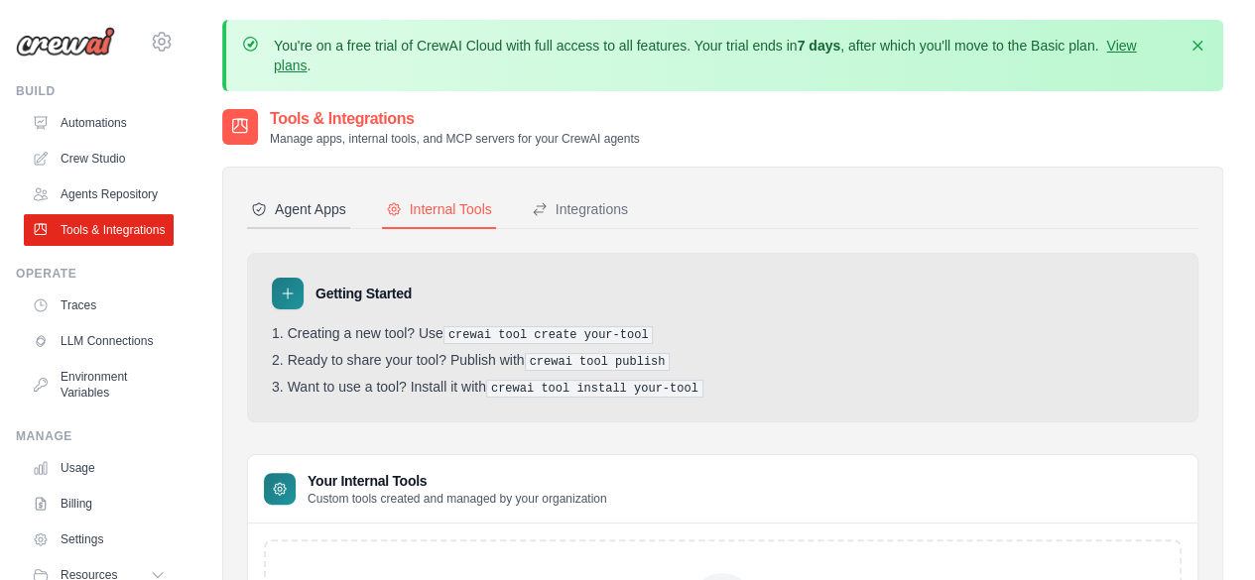
click at [328, 201] on div "Agent Apps" at bounding box center [298, 209] width 95 height 20
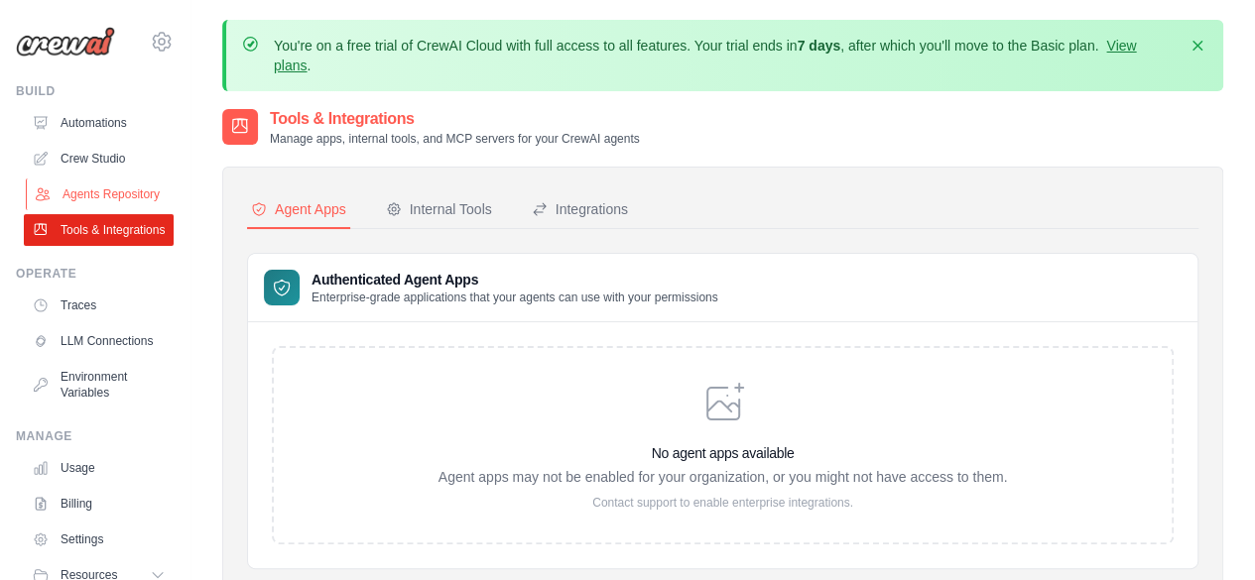
click at [98, 205] on link "Agents Repository" at bounding box center [101, 195] width 150 height 32
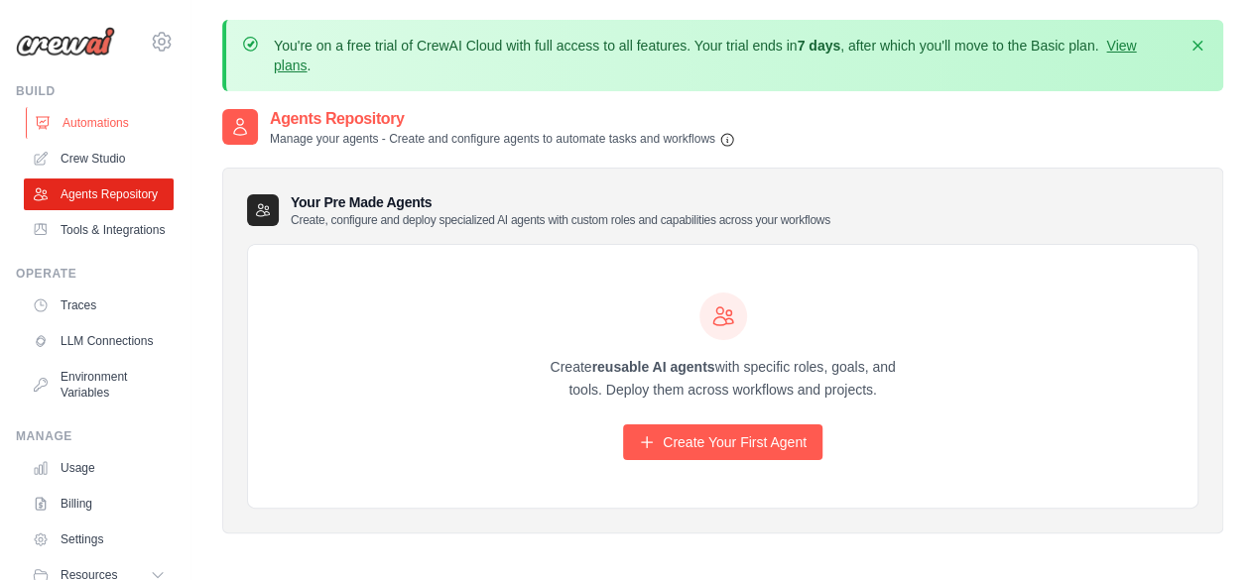
click at [99, 120] on link "Automations" at bounding box center [101, 123] width 150 height 32
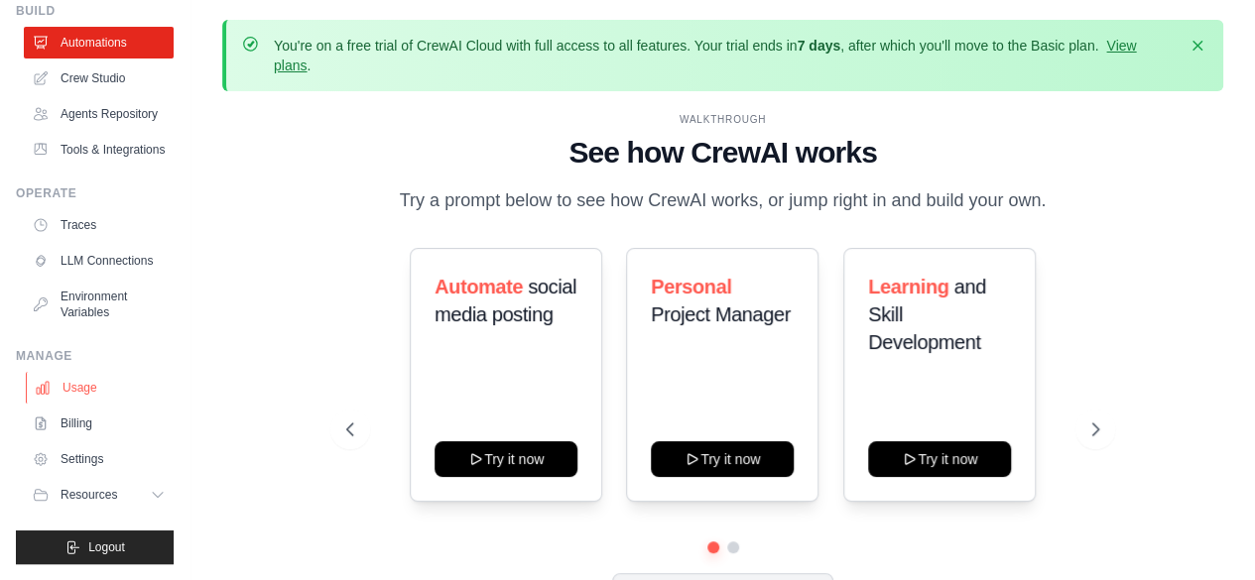
scroll to position [127, 0]
click at [131, 496] on button "Resources" at bounding box center [101, 495] width 150 height 32
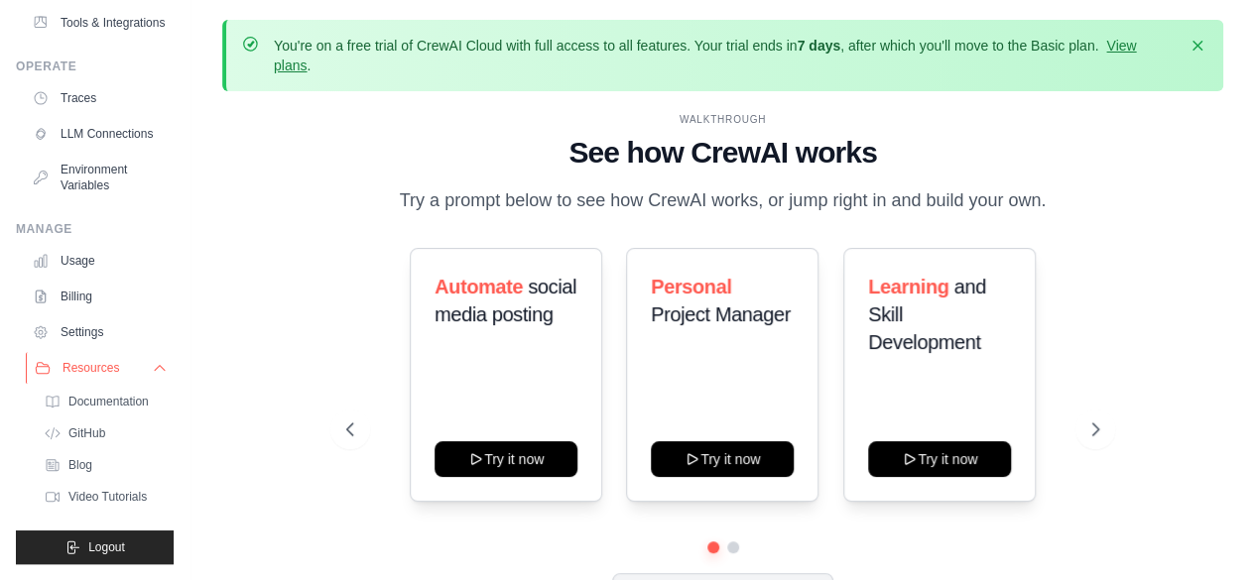
scroll to position [251, 0]
click at [81, 463] on span "Blog" at bounding box center [82, 465] width 24 height 16
